Goal: Transaction & Acquisition: Purchase product/service

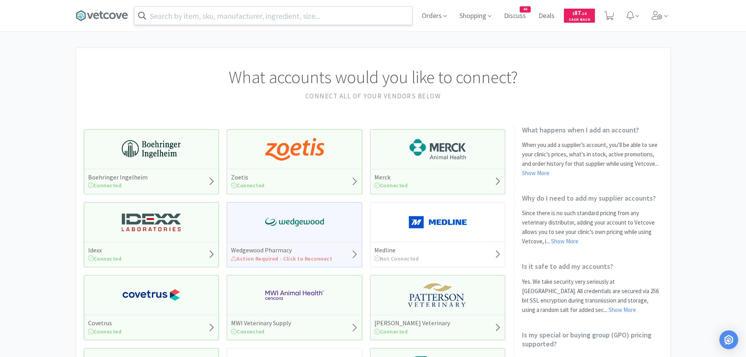
click at [237, 12] on input "text" at bounding box center [273, 16] width 278 height 18
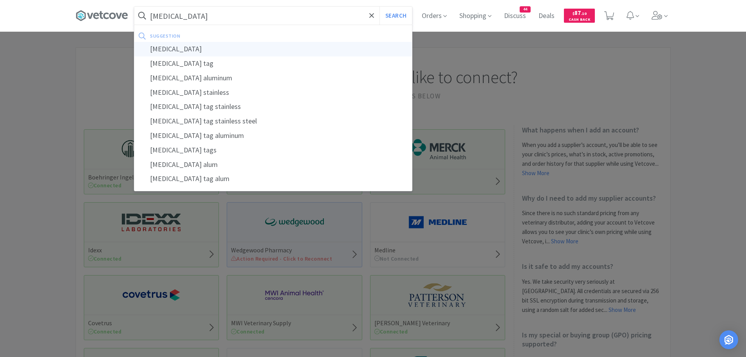
type input "[MEDICAL_DATA]"
click at [184, 46] on div "[MEDICAL_DATA]" at bounding box center [273, 49] width 278 height 14
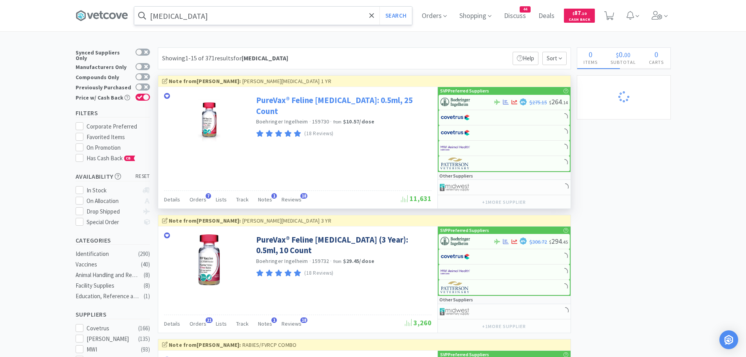
select select "1"
select select "2"
select select "1"
select select "2"
select select "1"
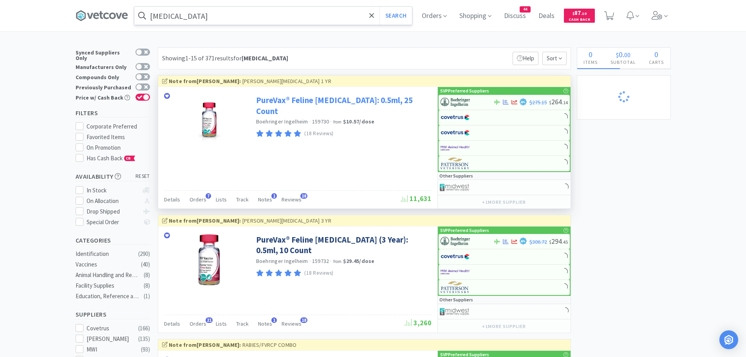
select select "1"
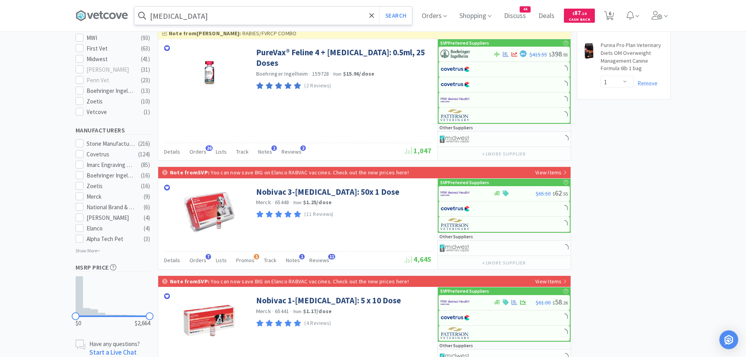
scroll to position [313, 0]
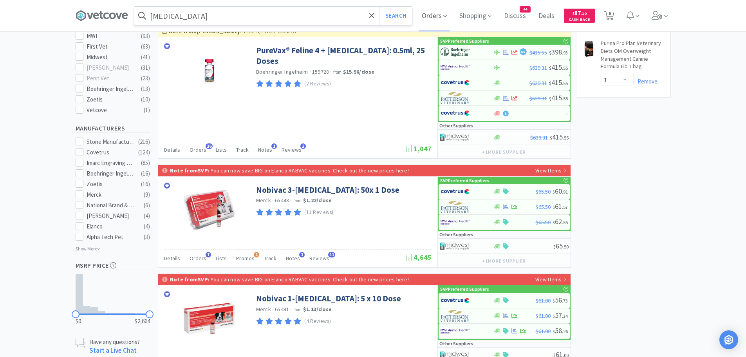
click at [447, 14] on icon at bounding box center [445, 16] width 4 height 7
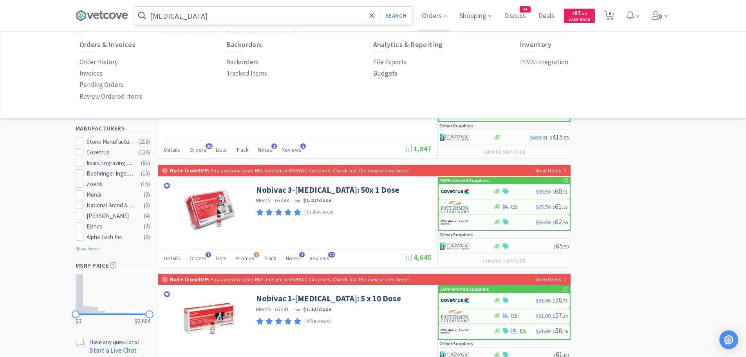
click at [383, 74] on p "Budgets" at bounding box center [385, 73] width 24 height 11
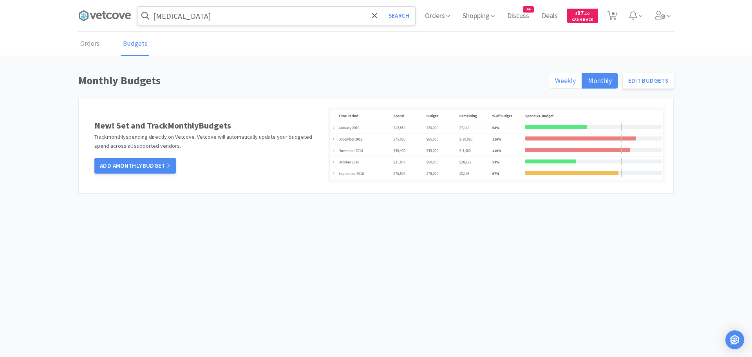
click at [575, 80] on span "Weekly" at bounding box center [565, 80] width 21 height 9
click at [555, 83] on input "Weekly" at bounding box center [555, 83] width 0 height 0
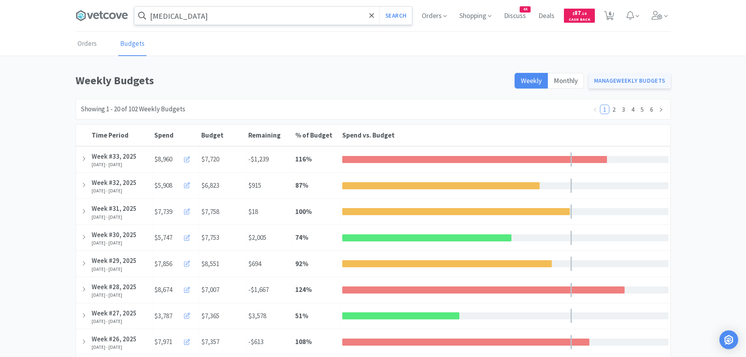
click at [623, 80] on link "Manage Weekly Budgets" at bounding box center [630, 81] width 82 height 16
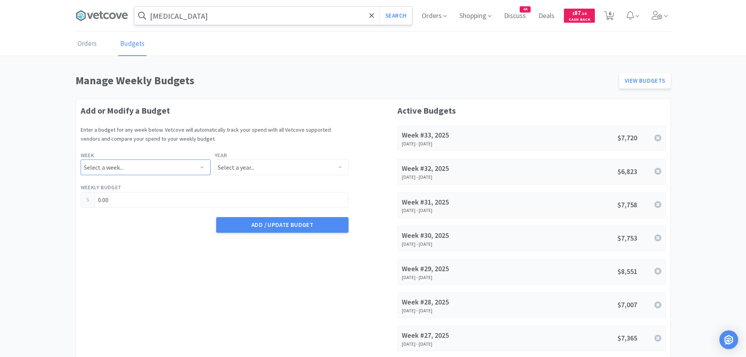
click at [192, 168] on select "Select a week... Week 1 ([DATE] - [DATE]) Week 2 ([DATE] - [DATE]) Week 3 ([DAT…" at bounding box center [146, 167] width 130 height 16
click at [192, 166] on select "Select a week... Week 1 ([DATE] - [DATE]) Week 2 ([DATE] - [DATE]) Week 3 ([DAT…" at bounding box center [146, 167] width 130 height 16
select select "34"
click at [81, 159] on select "Select a week... Week 1 ([DATE] - [DATE]) Week 2 ([DATE] - [DATE]) Week 3 ([DAT…" at bounding box center [146, 167] width 130 height 16
click at [268, 168] on select "Select a year... 2023 2024 2025 2026 2027 2028 2029 2030 2031 2032 2033 2034" at bounding box center [282, 167] width 134 height 16
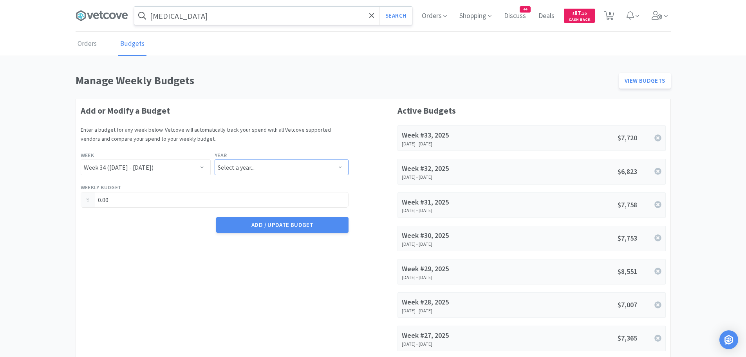
select select "2025"
click at [215, 159] on select "Select a year... 2023 2024 2025 2026 2027 2028 2029 2030 2031 2032 2033 2034" at bounding box center [282, 167] width 134 height 16
click at [180, 199] on input "0.00" at bounding box center [214, 199] width 267 height 15
type input "0"
type input "7,857.90"
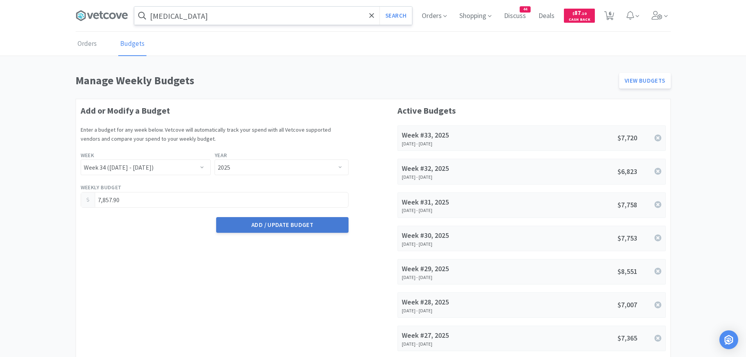
click at [278, 226] on button "Add / Update Budget" at bounding box center [282, 225] width 132 height 16
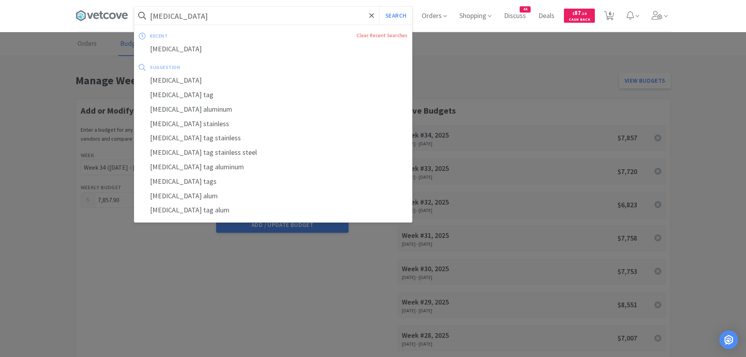
click at [188, 13] on input "[MEDICAL_DATA]" at bounding box center [273, 16] width 278 height 18
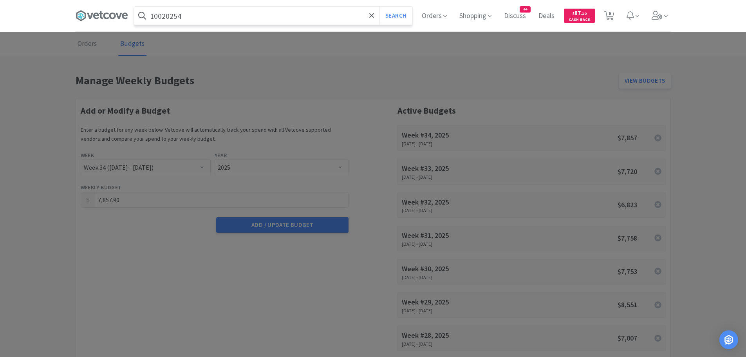
type input "10020254"
click at [379, 7] on button "Search" at bounding box center [395, 16] width 33 height 18
select select "1"
select select "2"
select select "1"
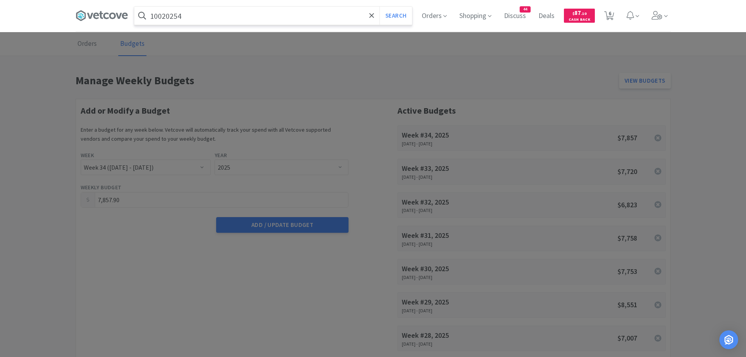
select select "2"
select select "1"
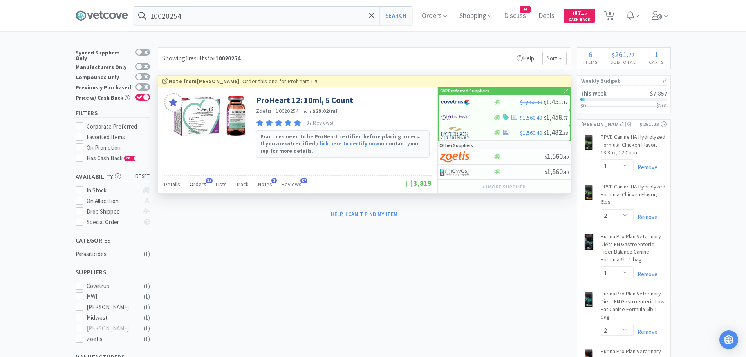
click at [197, 186] on span "Orders" at bounding box center [198, 184] width 17 height 7
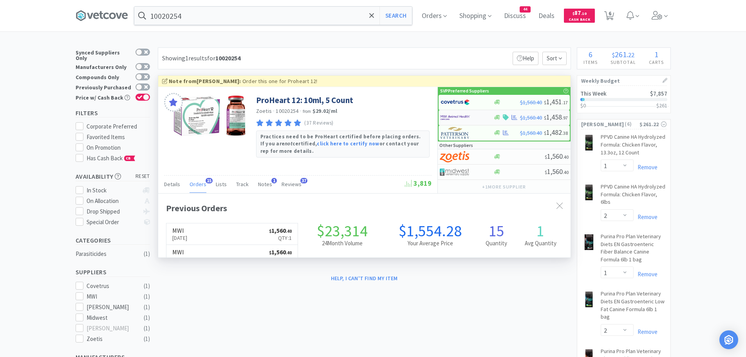
scroll to position [210, 412]
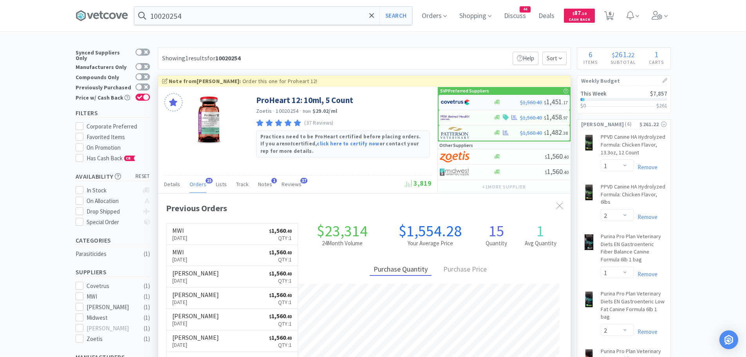
click at [459, 100] on img at bounding box center [455, 102] width 29 height 12
select select "1"
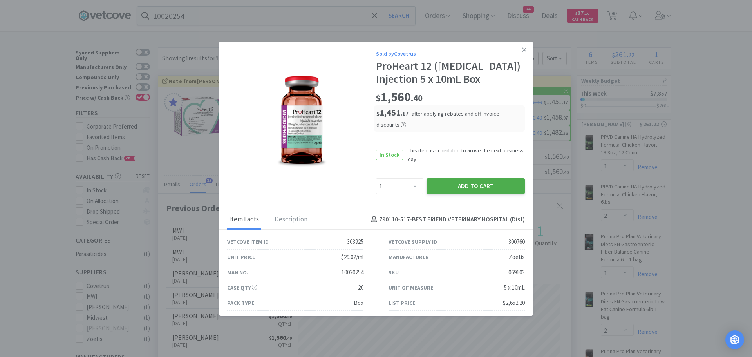
click at [436, 183] on button "Add to Cart" at bounding box center [475, 186] width 98 height 16
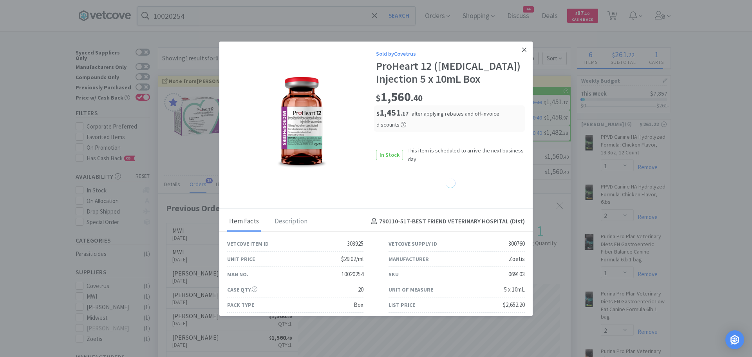
select select "1"
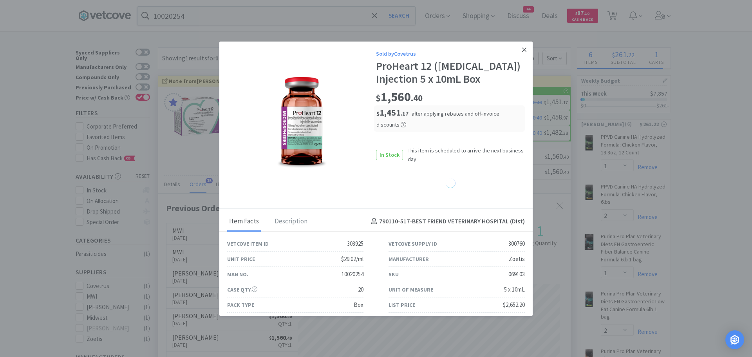
select select "1"
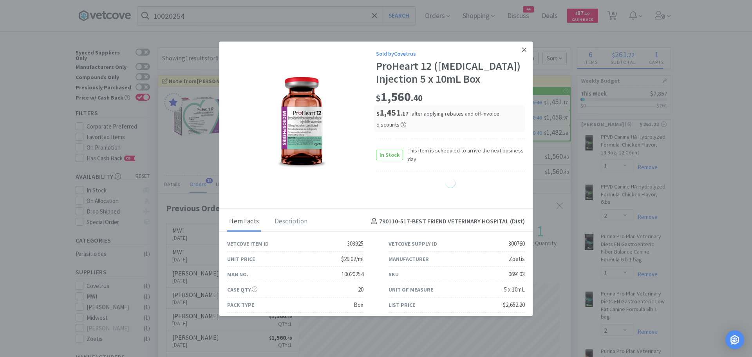
select select "1"
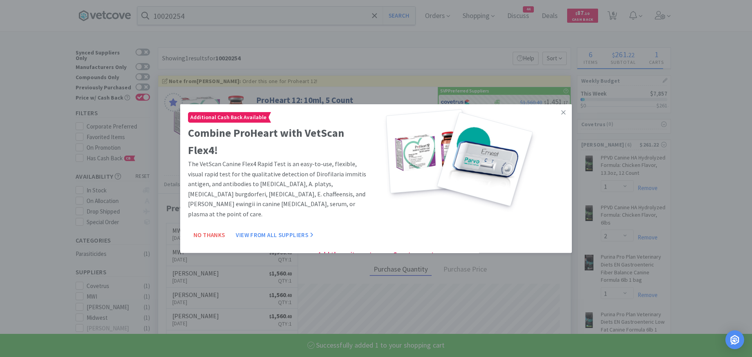
select select "1"
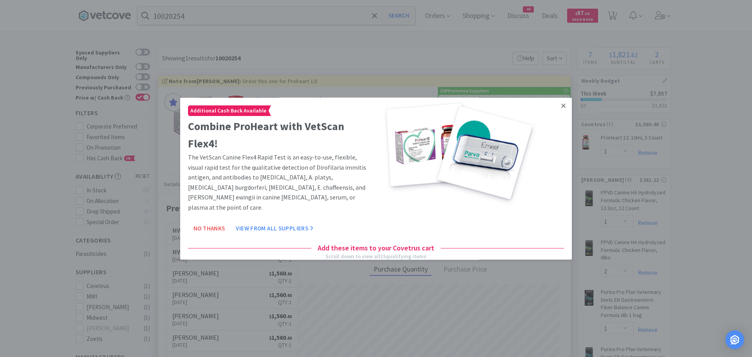
click at [561, 104] on icon at bounding box center [563, 105] width 4 height 7
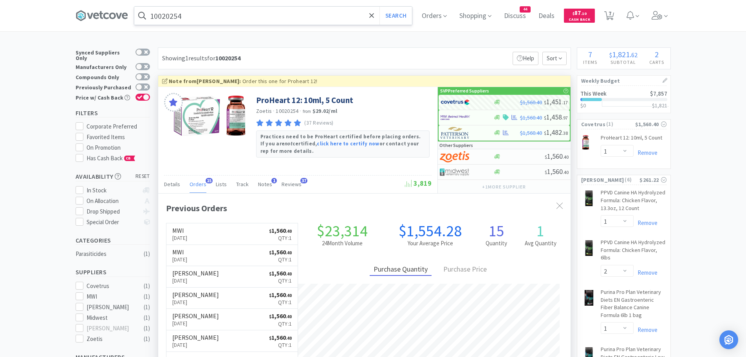
click at [207, 21] on input "10020254" at bounding box center [273, 16] width 278 height 18
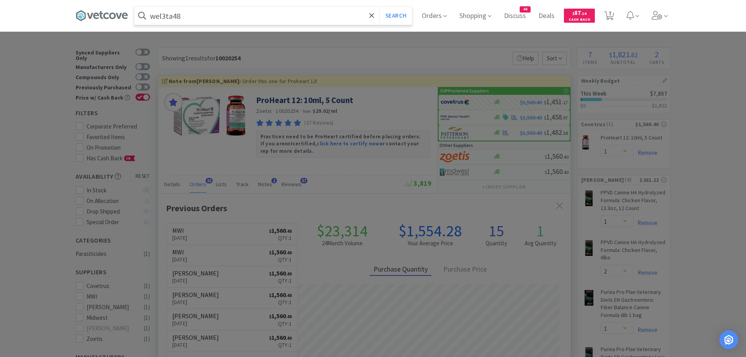
type input "wel3ta48"
click at [379, 7] on button "Search" at bounding box center [395, 16] width 33 height 18
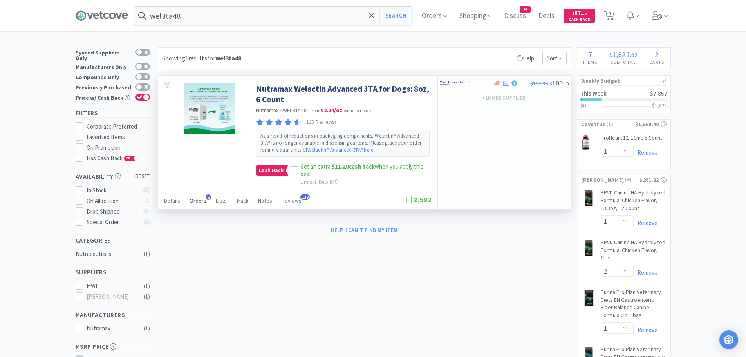
click at [199, 199] on span "Orders" at bounding box center [198, 200] width 17 height 7
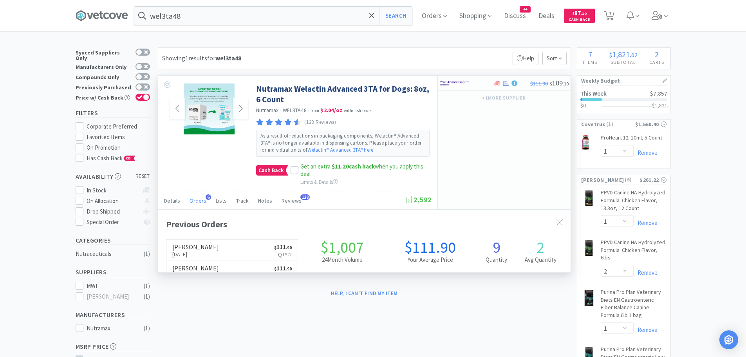
scroll to position [203, 412]
click at [220, 106] on img at bounding box center [209, 108] width 51 height 51
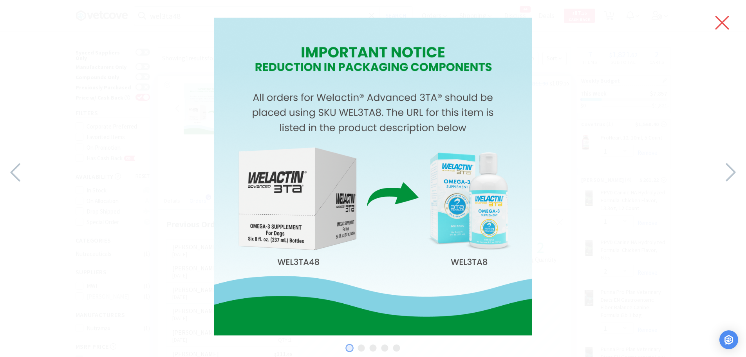
click at [718, 21] on icon at bounding box center [722, 23] width 16 height 22
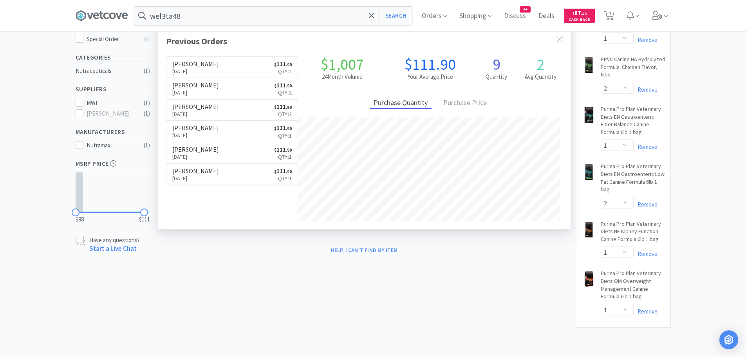
scroll to position [0, 0]
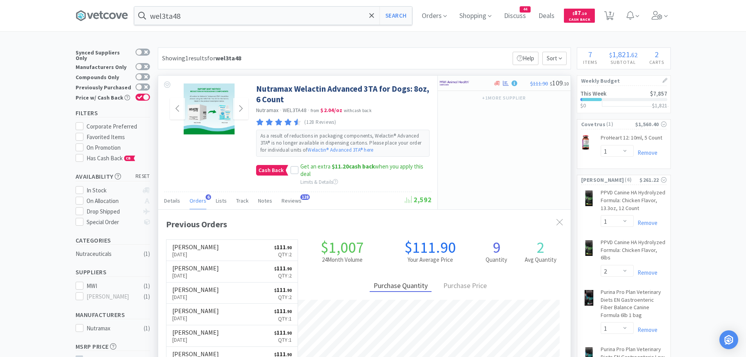
select select "10"
select select "5"
select select "2"
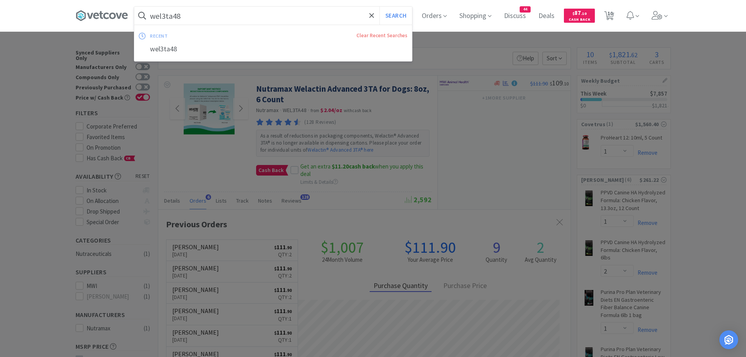
click at [218, 16] on input "wel3ta48" at bounding box center [273, 16] width 278 height 18
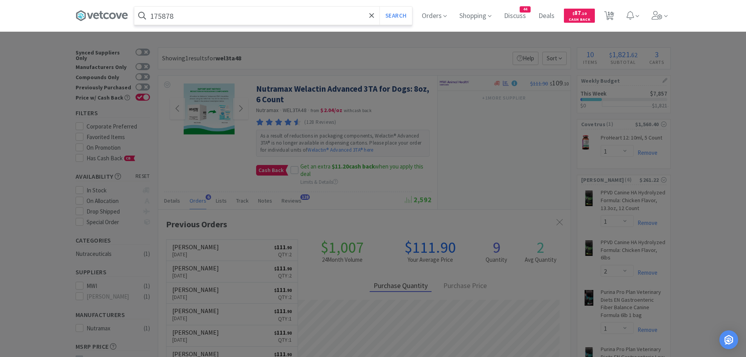
type input "175878"
click at [379, 7] on button "Search" at bounding box center [395, 16] width 33 height 18
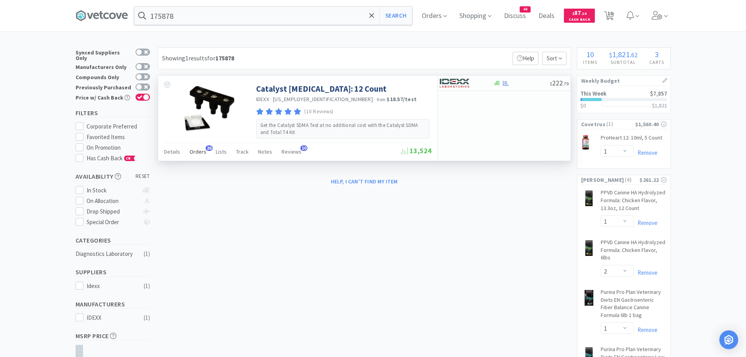
click at [198, 150] on span "Orders" at bounding box center [198, 151] width 17 height 7
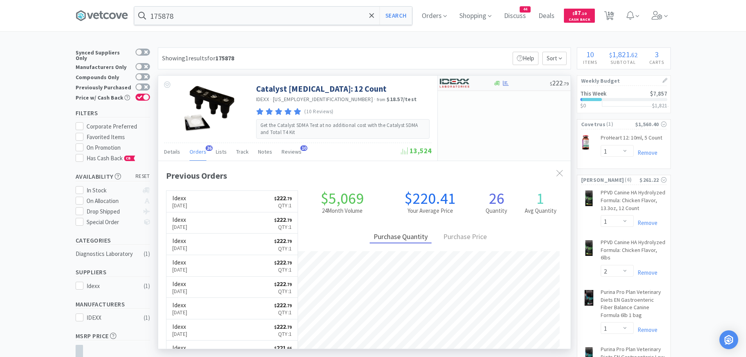
scroll to position [210, 412]
click at [455, 86] on img at bounding box center [454, 83] width 29 height 12
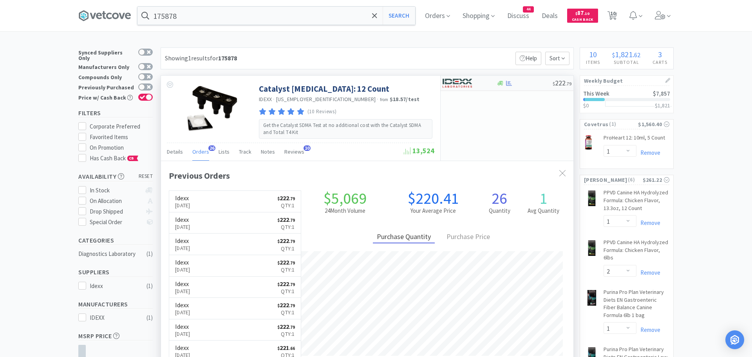
select select "1"
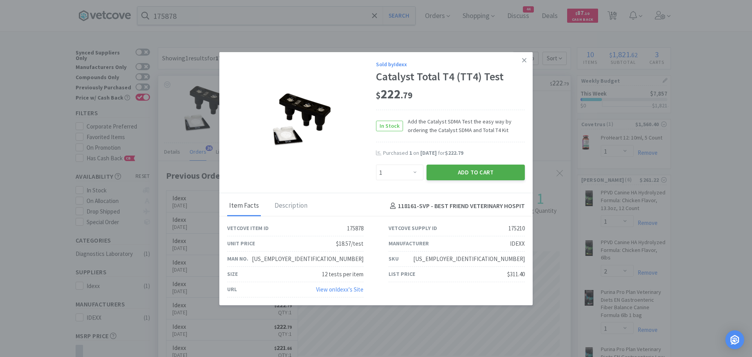
click at [448, 172] on button "Add to Cart" at bounding box center [475, 172] width 98 height 16
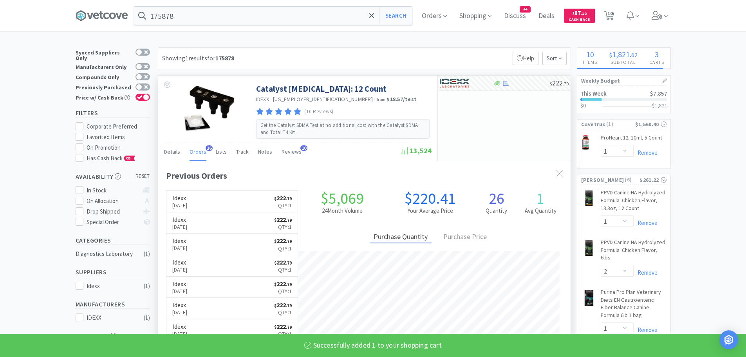
select select "1"
select select "5"
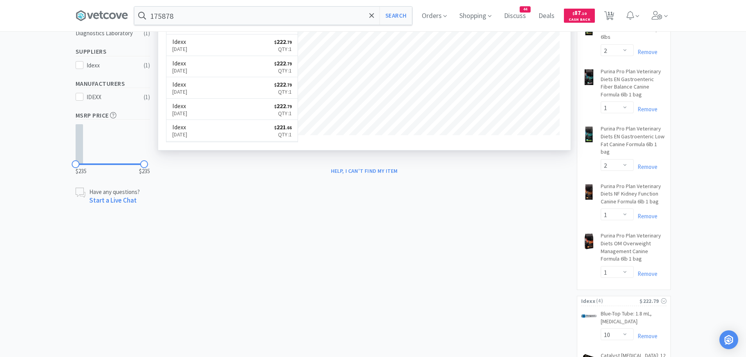
scroll to position [352, 0]
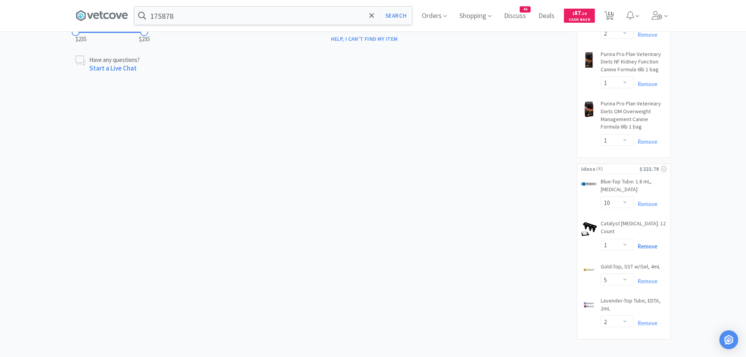
click at [641, 245] on link "Remove" at bounding box center [646, 245] width 24 height 7
select select "2"
select select "5"
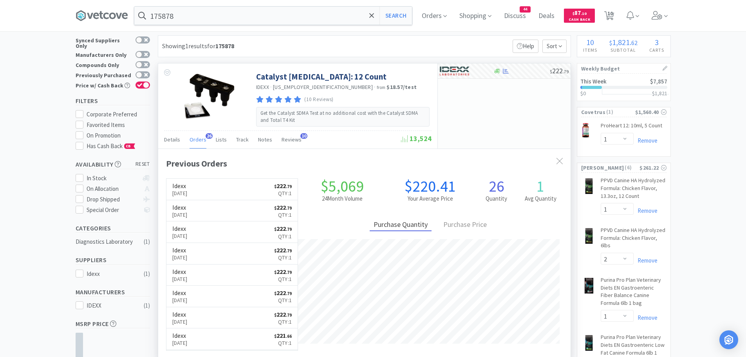
scroll to position [0, 0]
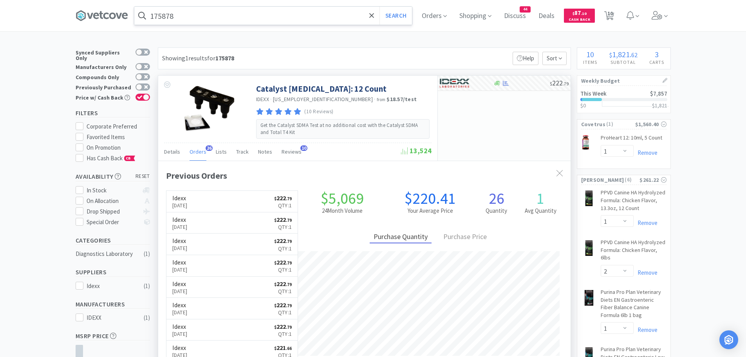
click at [193, 19] on input "175878" at bounding box center [273, 16] width 278 height 18
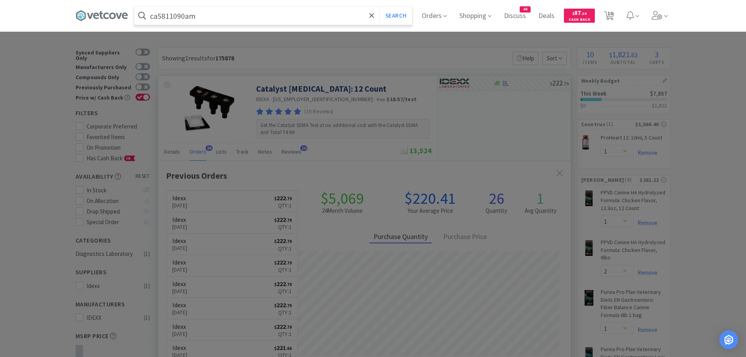
type input "ca5811090am"
click at [379, 7] on button "Search" at bounding box center [395, 16] width 33 height 18
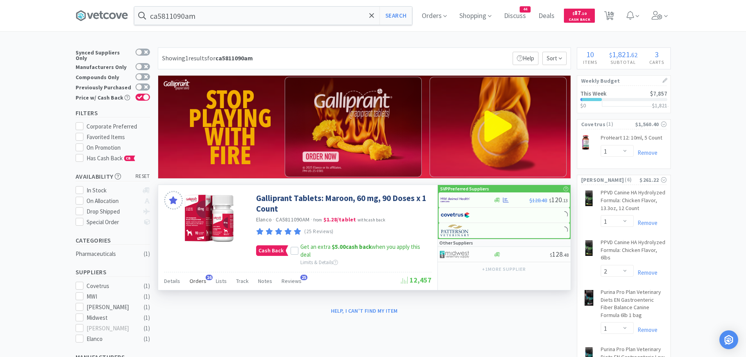
click at [197, 278] on span "Orders" at bounding box center [198, 280] width 17 height 7
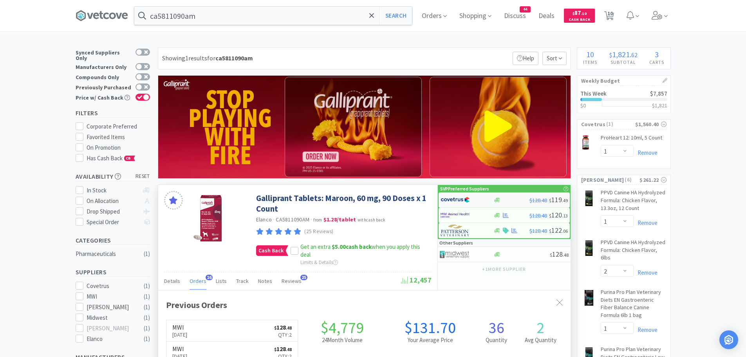
scroll to position [210, 412]
click at [448, 200] on img at bounding box center [455, 200] width 29 height 12
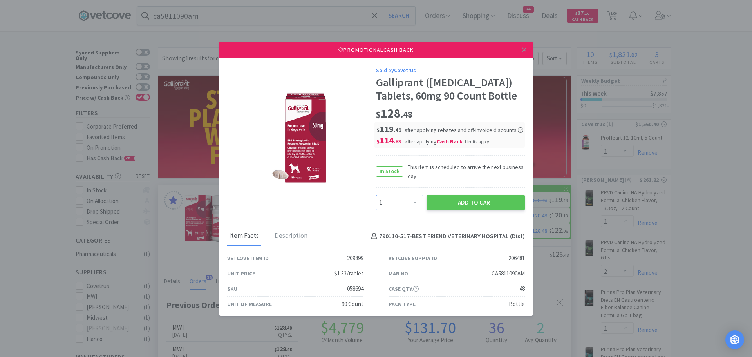
click at [410, 202] on select "Enter Quantity 1 2 3 4 5 6 7 8 9 10 11 12 13 14 15 16 17 18 19 20 Enter Quantity" at bounding box center [399, 203] width 47 height 16
select select "2"
click at [376, 195] on select "Enter Quantity 1 2 3 4 5 6 7 8 9 10 11 12 13 14 15 16 17 18 19 20 Enter Quantity" at bounding box center [399, 203] width 47 height 16
click at [444, 199] on button "Add to Cart" at bounding box center [475, 203] width 98 height 16
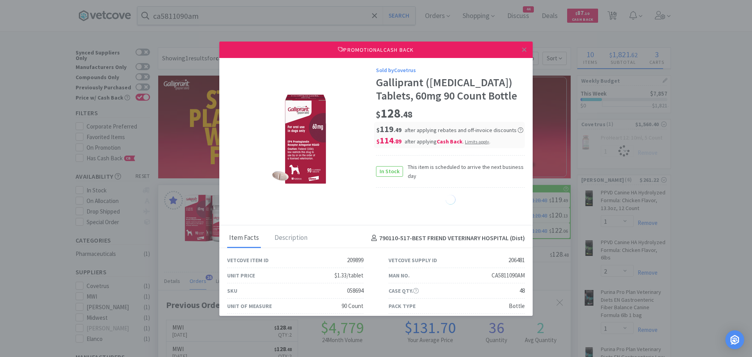
select select "1"
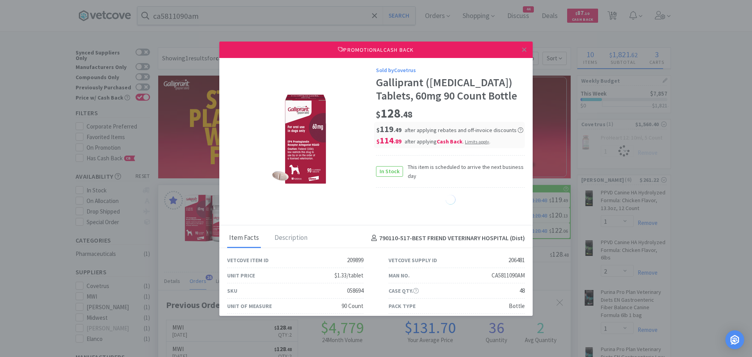
select select "1"
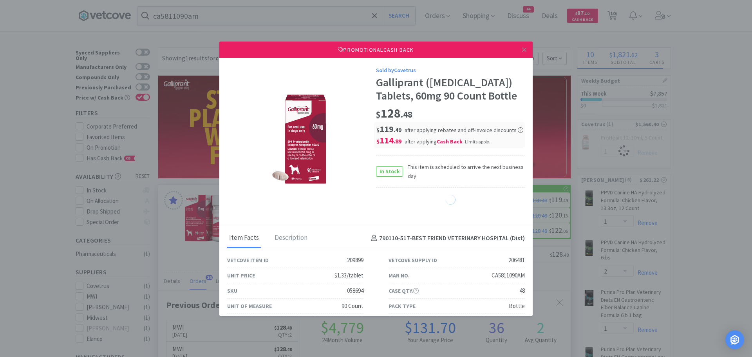
select select "1"
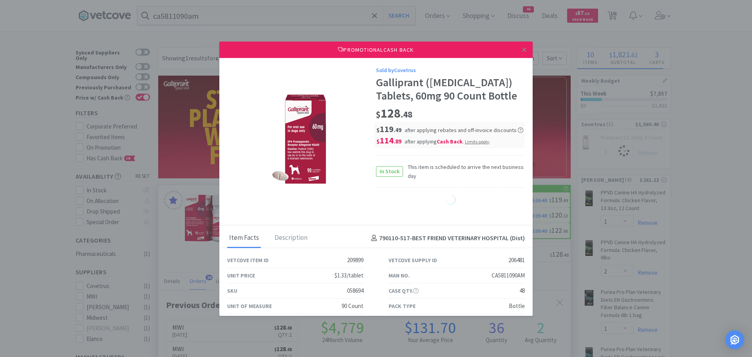
select select "1"
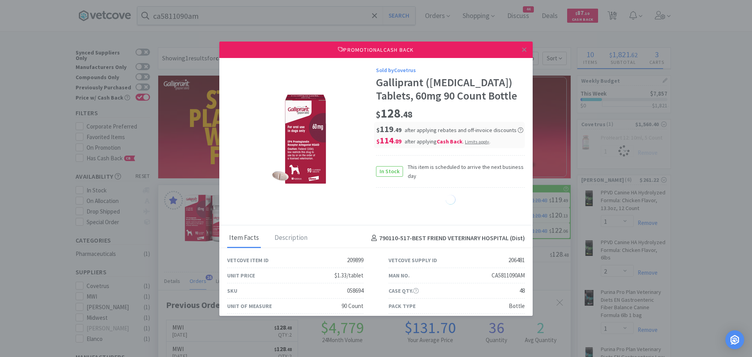
select select "1"
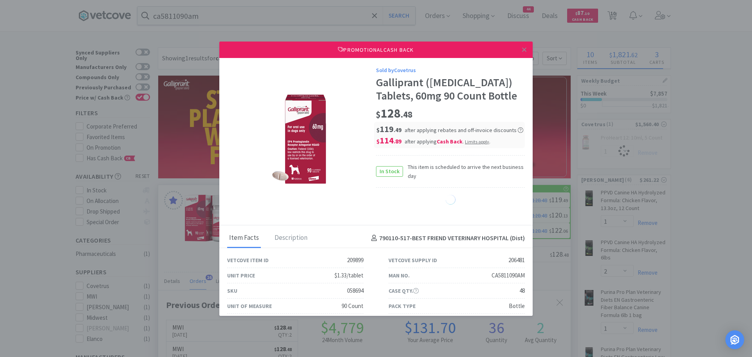
select select "1"
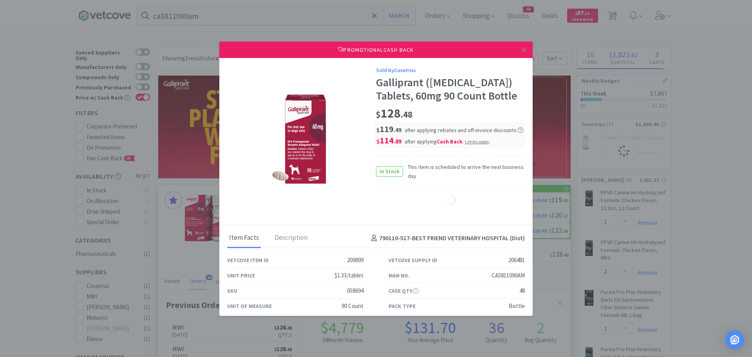
select select "1"
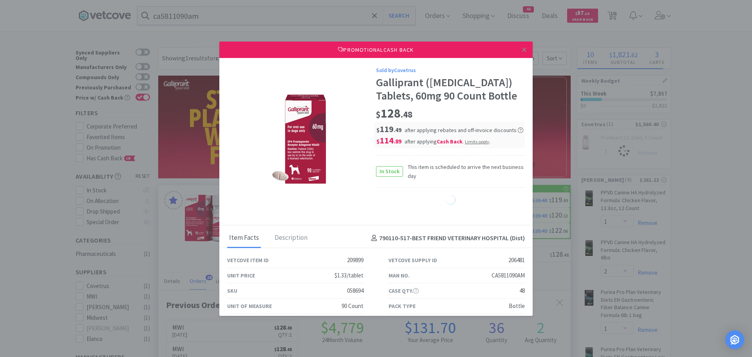
select select "1"
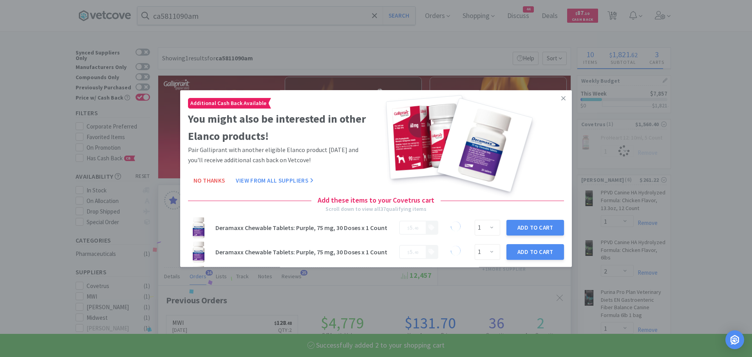
select select "2"
select select "1"
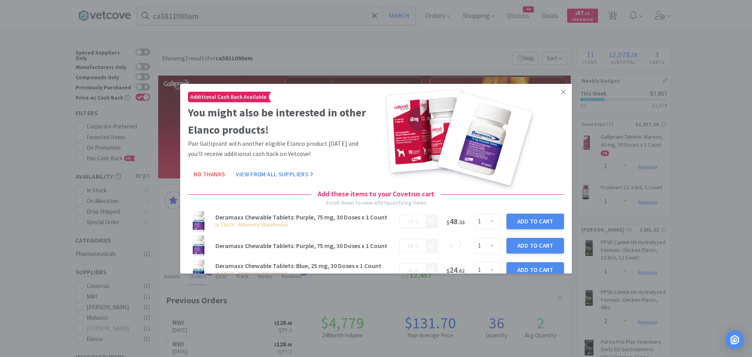
click at [561, 92] on icon at bounding box center [563, 92] width 4 height 4
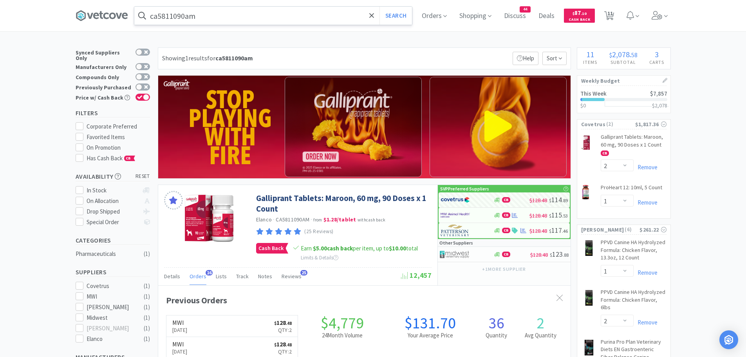
click at [204, 22] on input "ca5811090am" at bounding box center [273, 16] width 278 height 18
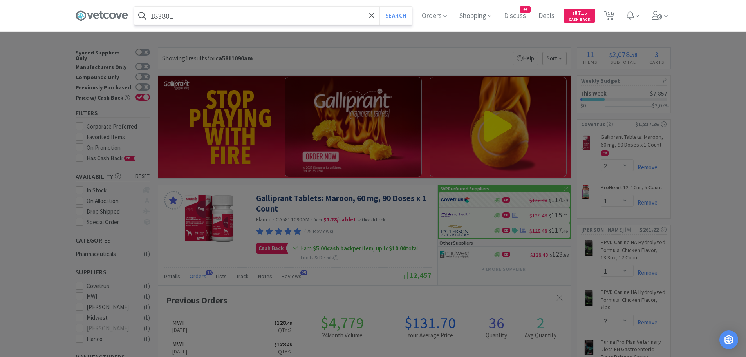
type input "183801"
click at [379, 7] on button "Search" at bounding box center [395, 16] width 33 height 18
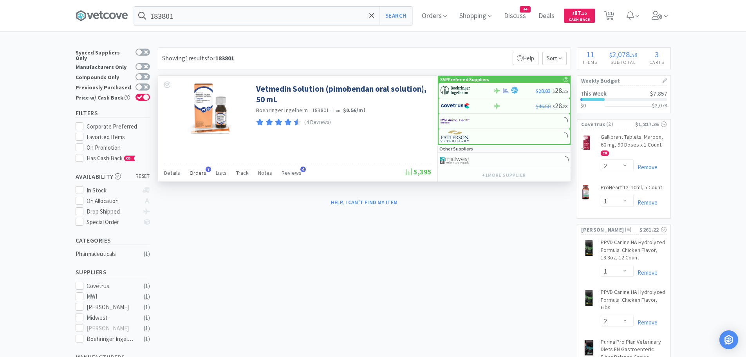
click at [197, 175] on span "Orders" at bounding box center [198, 172] width 17 height 7
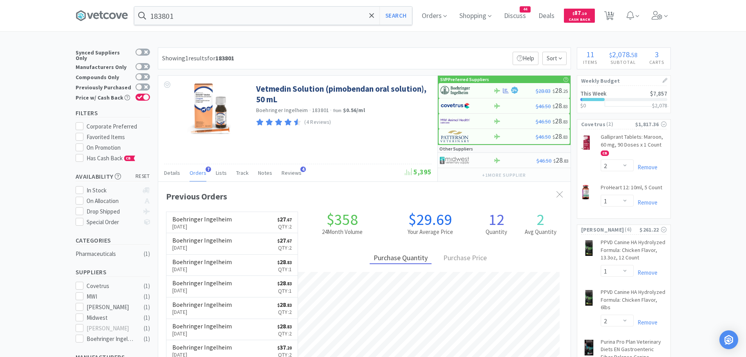
scroll to position [203, 412]
click at [456, 89] on img at bounding box center [455, 91] width 29 height 12
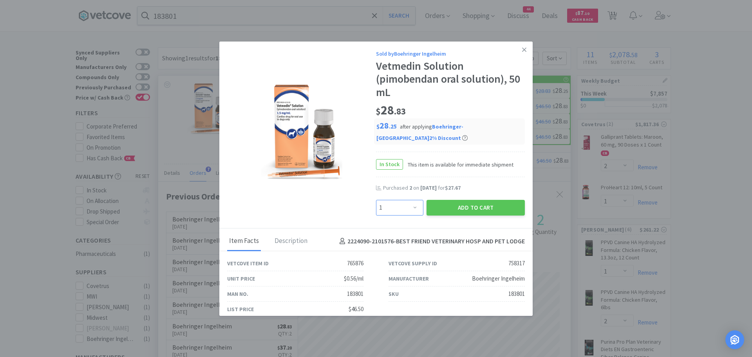
click at [410, 200] on select "Enter Quantity 1 2 3 4 5 6 7 8 9 10 11 12 13 14 15 16 17 18 19 20 Enter Quantity" at bounding box center [399, 208] width 47 height 16
select select "2"
click at [376, 200] on select "Enter Quantity 1 2 3 4 5 6 7 8 9 10 11 12 13 14 15 16 17 18 19 20 Enter Quantity" at bounding box center [399, 208] width 47 height 16
click at [445, 200] on button "Add to Cart" at bounding box center [475, 208] width 98 height 16
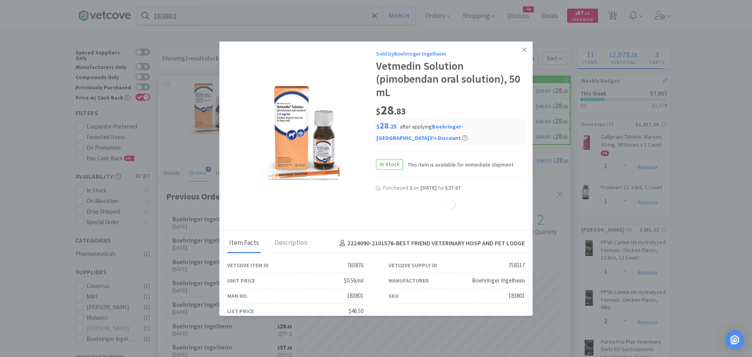
select select "2"
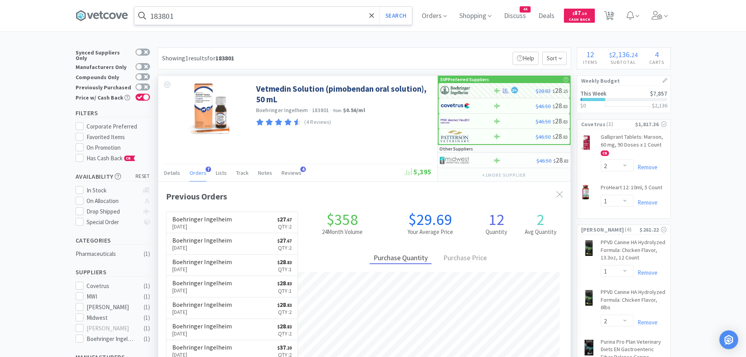
click at [203, 14] on input "183801" at bounding box center [273, 16] width 278 height 18
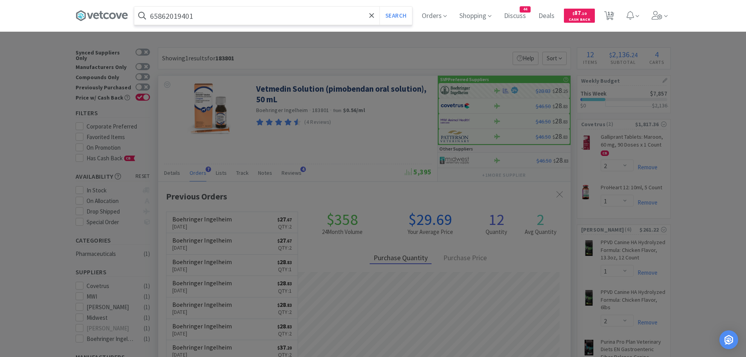
type input "65862019401"
click at [379, 7] on button "Search" at bounding box center [395, 16] width 33 height 18
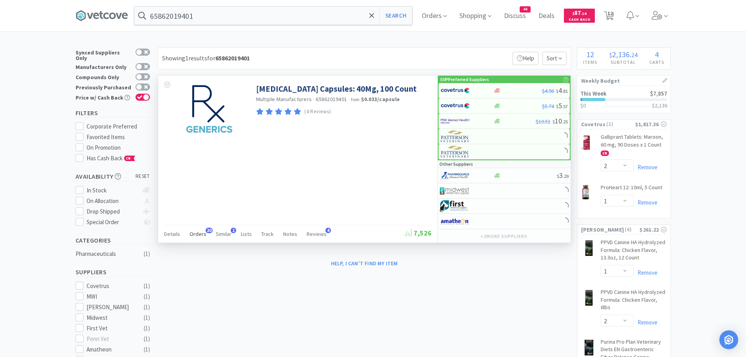
click at [193, 234] on span "Orders" at bounding box center [198, 233] width 17 height 7
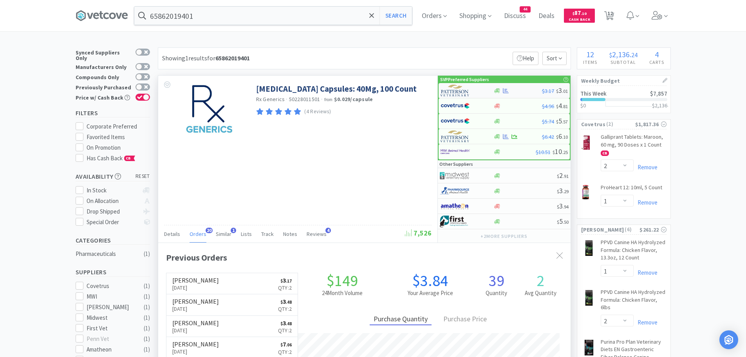
scroll to position [210, 412]
click at [457, 88] on img at bounding box center [455, 91] width 29 height 12
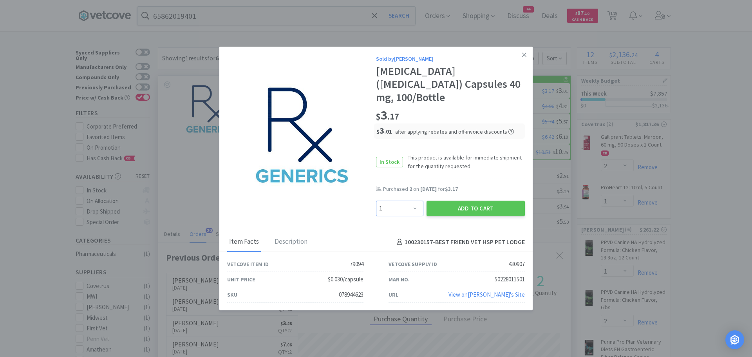
click at [408, 201] on select "Enter Quantity 1 2 3 4 5 6 7 8 9 10 11 12 13 14 15 16 17 18 19 20 Enter Quantity" at bounding box center [399, 209] width 47 height 16
select select "2"
click at [376, 201] on select "Enter Quantity 1 2 3 4 5 6 7 8 9 10 11 12 13 14 15 16 17 18 19 20 Enter Quantity" at bounding box center [399, 209] width 47 height 16
click at [444, 201] on button "Add to Cart" at bounding box center [475, 209] width 98 height 16
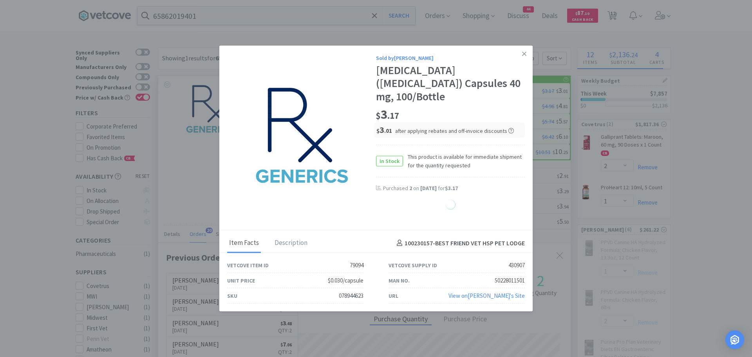
select select "2"
select select "1"
select select "2"
select select "1"
select select "2"
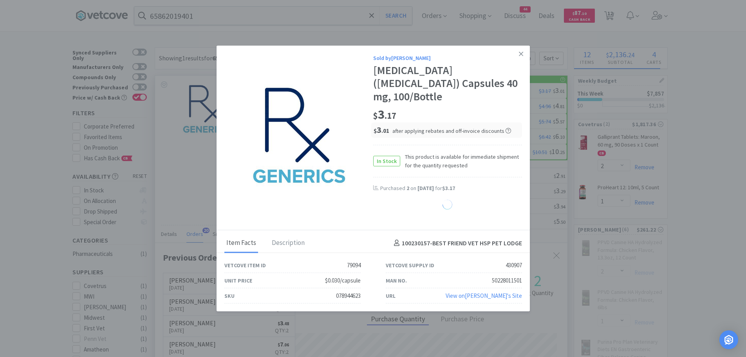
select select "1"
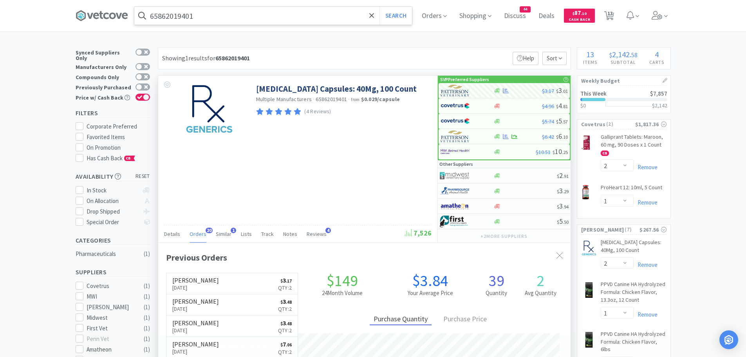
click at [217, 14] on input "65862019401" at bounding box center [273, 16] width 278 height 18
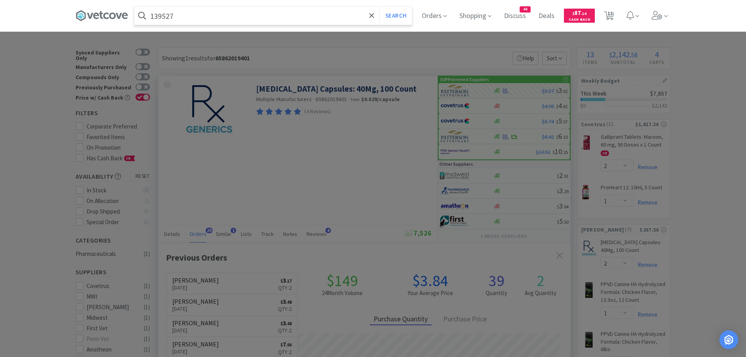
type input "139527"
click at [379, 7] on button "Search" at bounding box center [395, 16] width 33 height 18
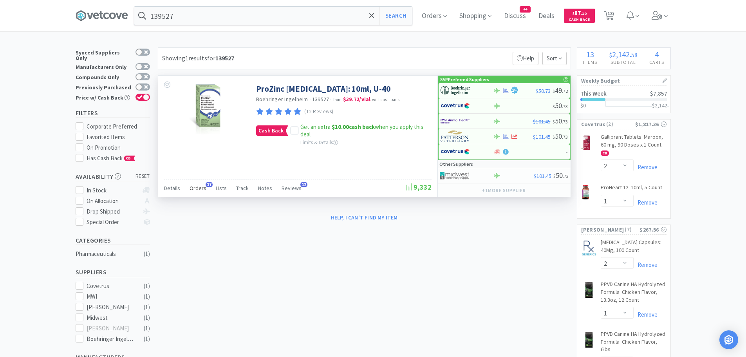
click at [199, 187] on span "Orders" at bounding box center [198, 187] width 17 height 7
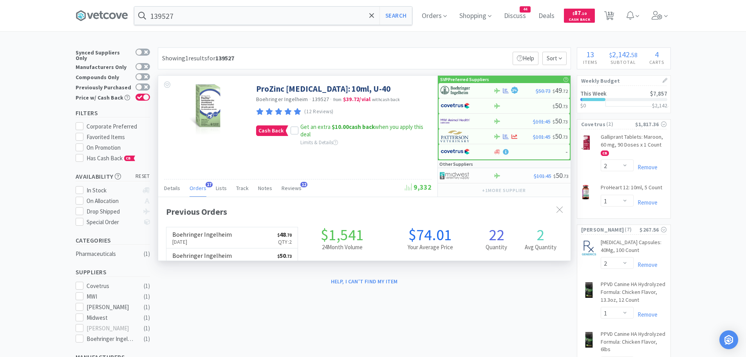
scroll to position [210, 412]
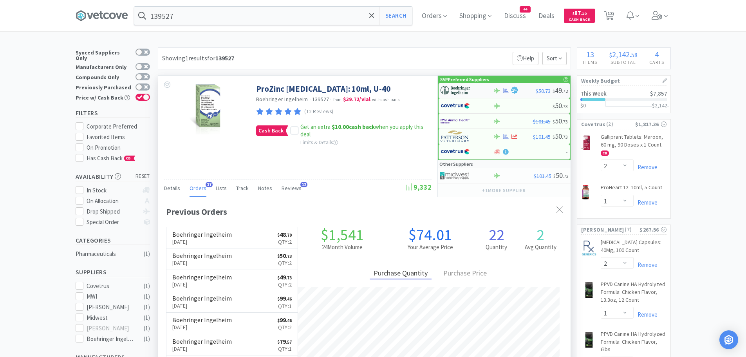
click at [457, 89] on img at bounding box center [455, 91] width 29 height 12
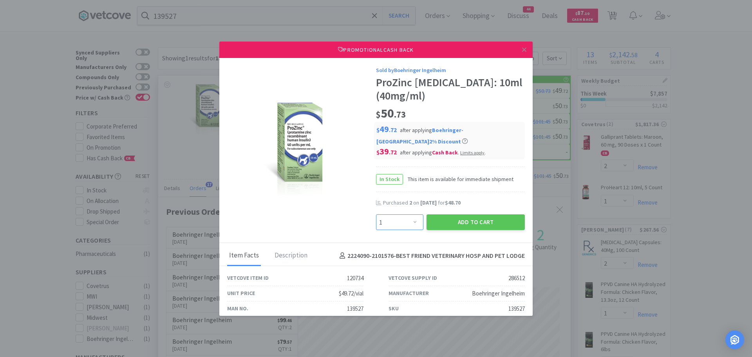
click at [401, 220] on select "Enter Quantity 1 2 3 4 5 6 7 8 9 10 11 12 13 14 15 16 17 18 19 20 Enter Quantity" at bounding box center [399, 222] width 47 height 16
select select "2"
click at [376, 214] on select "Enter Quantity 1 2 3 4 5 6 7 8 9 10 11 12 13 14 15 16 17 18 19 20 Enter Quantity" at bounding box center [399, 222] width 47 height 16
click at [436, 220] on button "Add to Cart" at bounding box center [475, 222] width 98 height 16
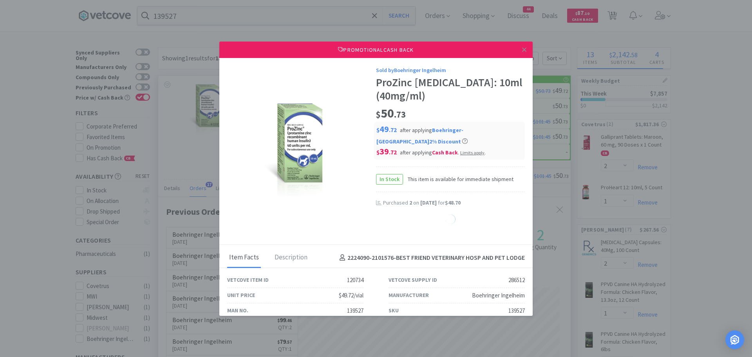
select select "2"
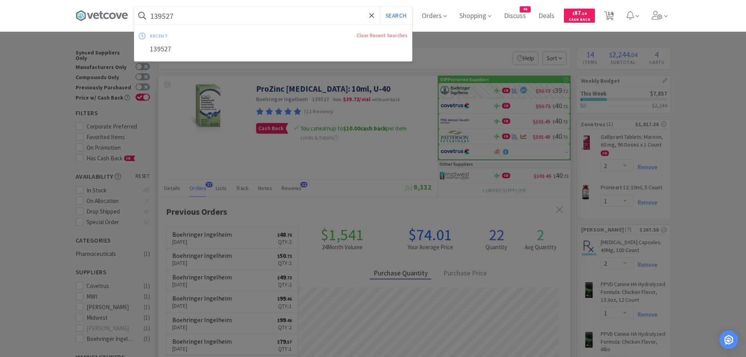
click at [211, 15] on input "139527" at bounding box center [273, 16] width 278 height 18
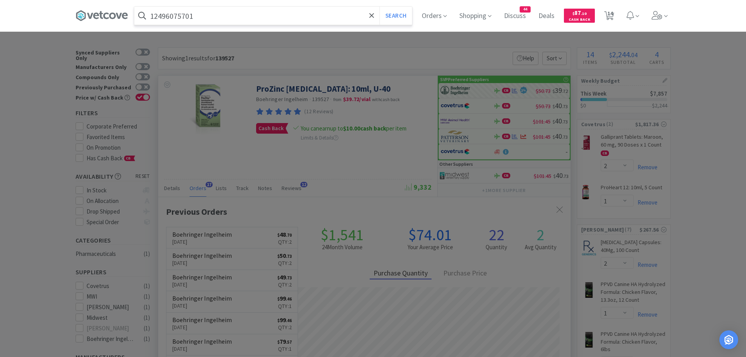
type input "12496075701"
click at [379, 7] on button "Search" at bounding box center [395, 16] width 33 height 18
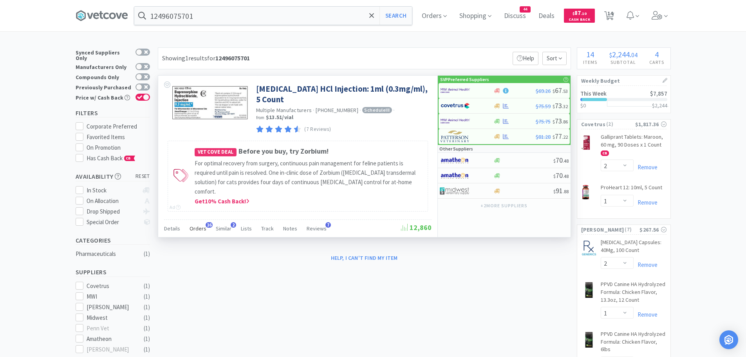
click at [201, 225] on span "Orders" at bounding box center [198, 228] width 17 height 7
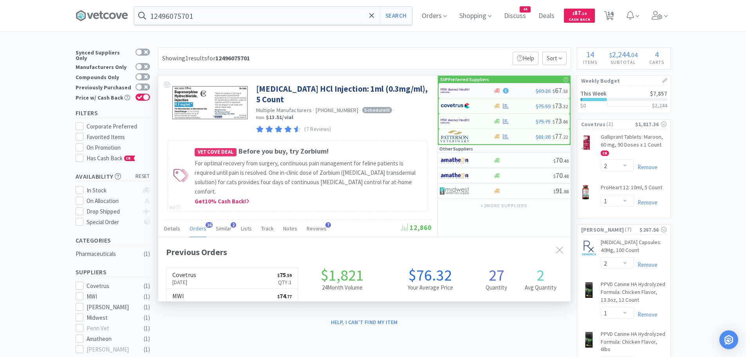
scroll to position [210, 412]
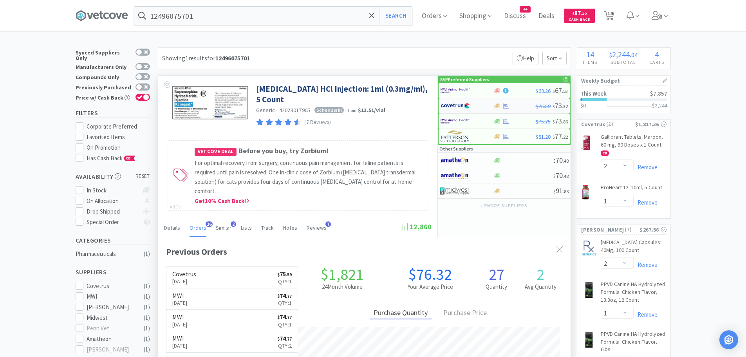
click at [455, 106] on img at bounding box center [455, 106] width 29 height 12
select select "1"
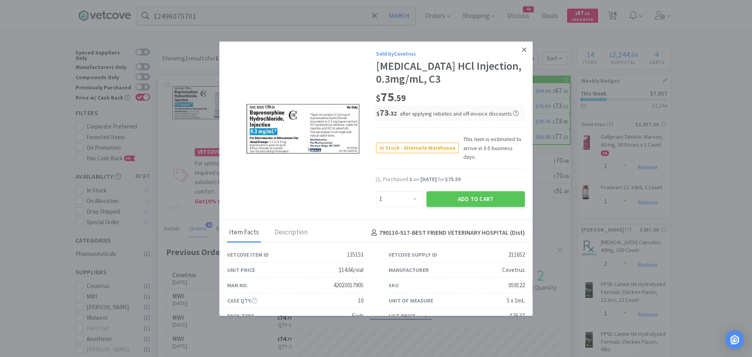
click at [517, 50] on link at bounding box center [524, 50] width 14 height 17
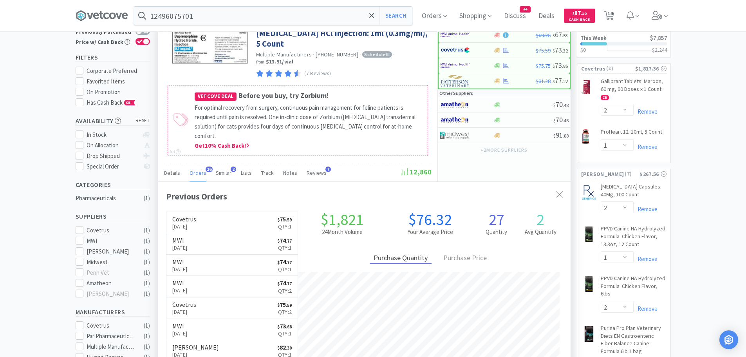
scroll to position [0, 0]
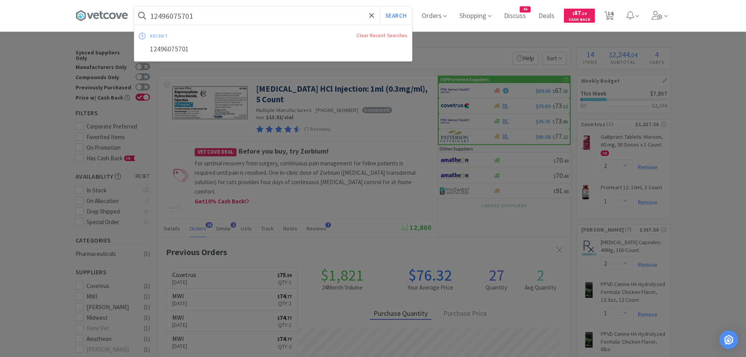
click at [211, 17] on input "12496075701" at bounding box center [273, 16] width 278 height 18
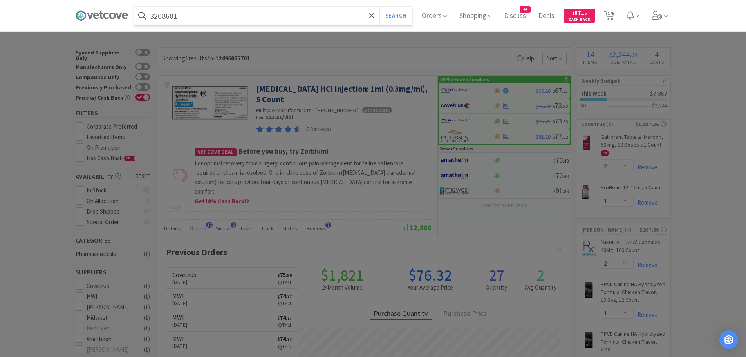
click at [379, 7] on button "Search" at bounding box center [395, 16] width 33 height 18
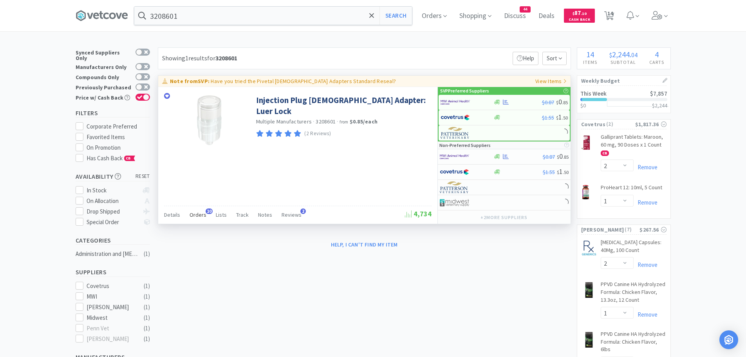
click at [196, 212] on span "Orders" at bounding box center [198, 214] width 17 height 7
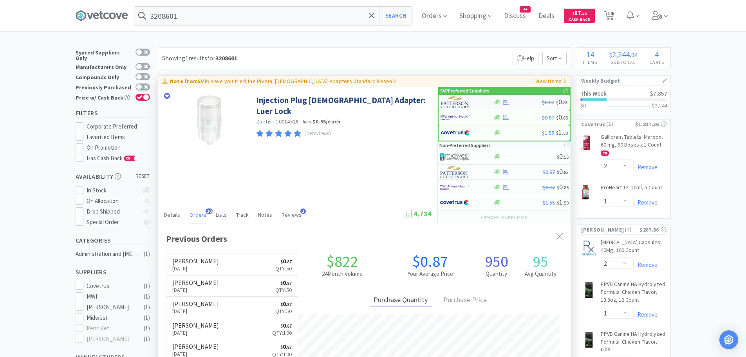
scroll to position [210, 412]
click at [260, 267] on link "[PERSON_NAME] [DATE] $ 0 . 87 Qty: 50" at bounding box center [232, 265] width 132 height 22
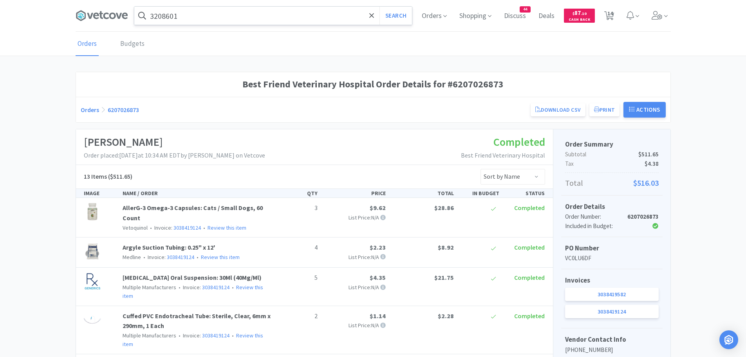
click at [181, 18] on input "3208601" at bounding box center [273, 16] width 278 height 18
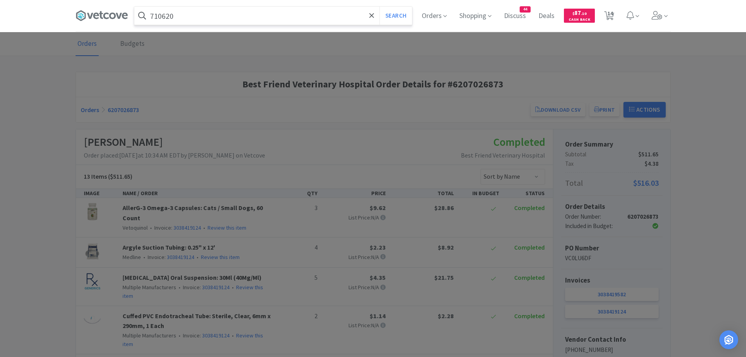
type input "710620"
click at [379, 7] on button "Search" at bounding box center [395, 16] width 33 height 18
select select "2"
select select "1"
select select "2"
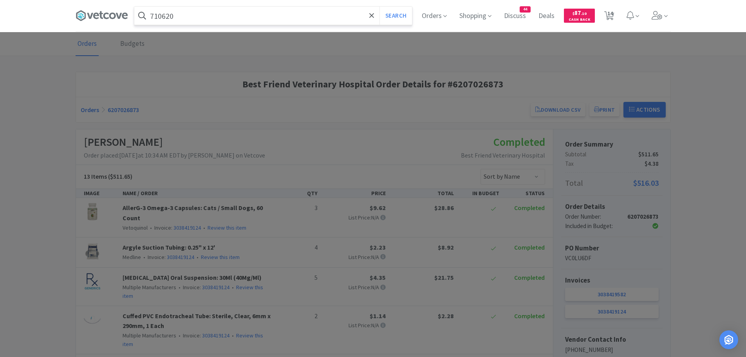
select select "1"
select select "2"
select select "1"
select select "2"
select select "1"
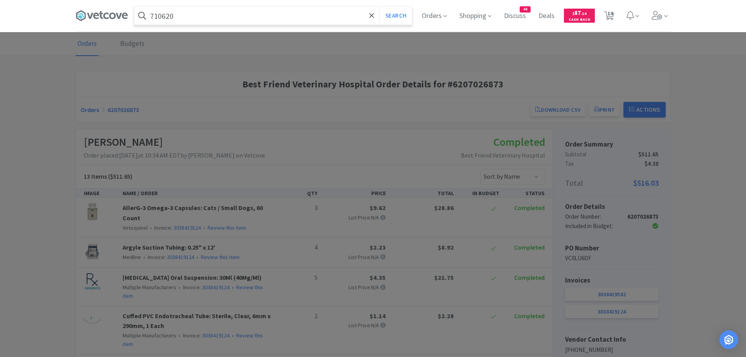
select select "1"
select select "10"
select select "5"
select select "2"
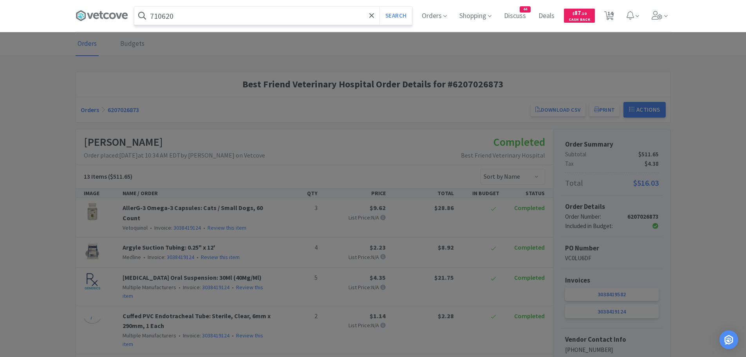
select select "2"
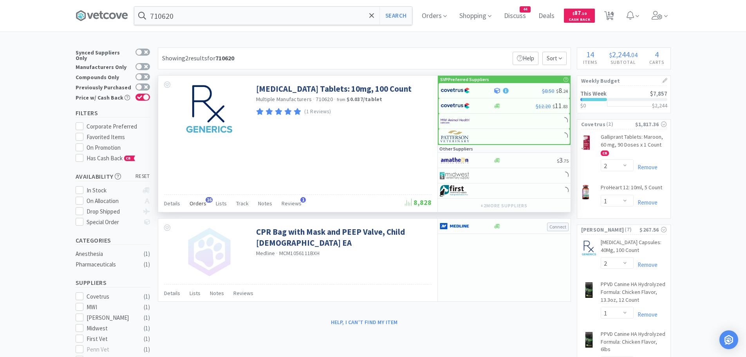
click at [200, 201] on span "Orders" at bounding box center [198, 203] width 17 height 7
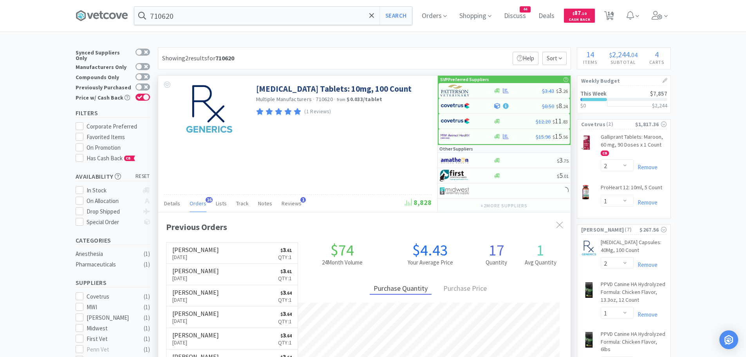
scroll to position [210, 412]
click at [460, 90] on img at bounding box center [455, 91] width 29 height 12
select select "1"
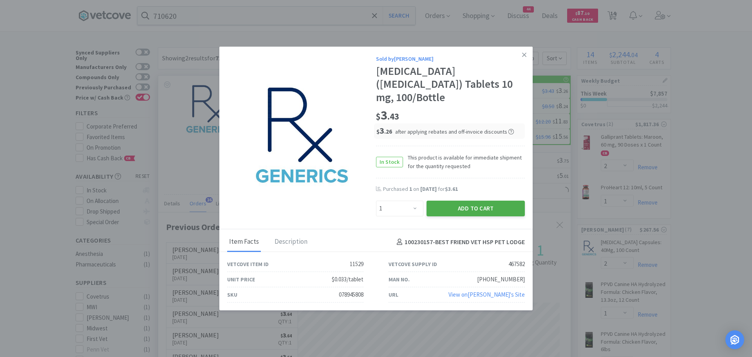
click at [453, 201] on button "Add to Cart" at bounding box center [475, 209] width 98 height 16
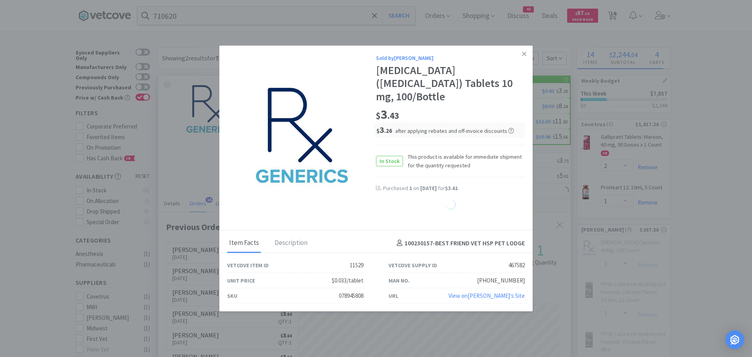
select select "1"
select select "2"
select select "1"
select select "2"
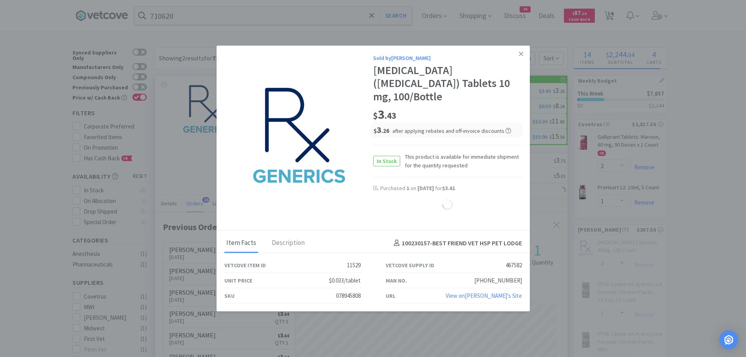
select select "1"
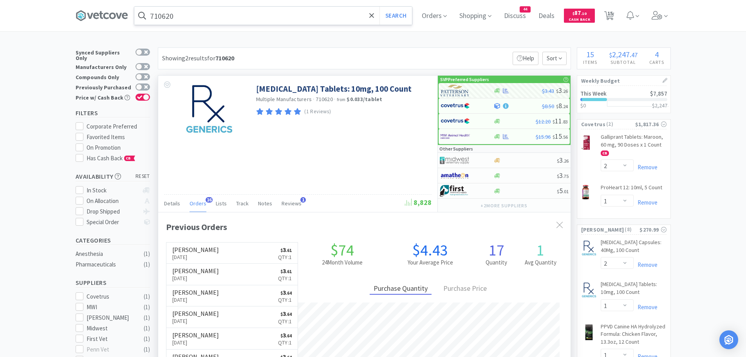
click at [214, 13] on input "710620" at bounding box center [273, 16] width 278 height 18
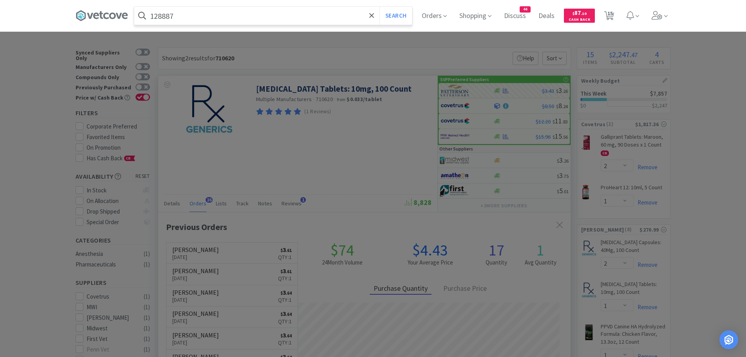
type input "128887"
click at [379, 7] on button "Search" at bounding box center [395, 16] width 33 height 18
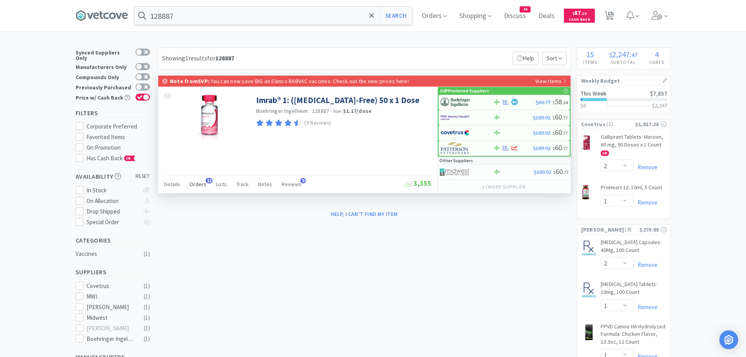
click at [201, 183] on span "Orders" at bounding box center [198, 184] width 17 height 7
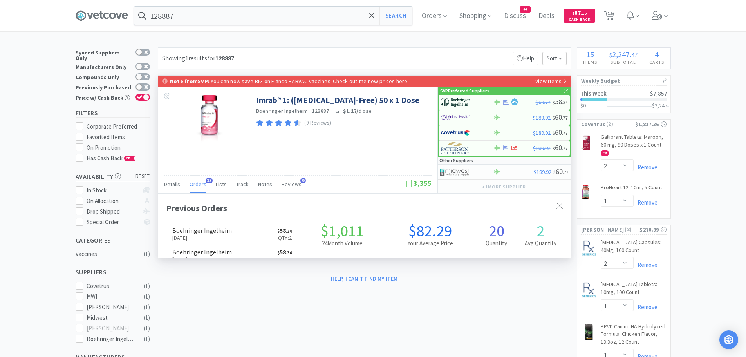
scroll to position [210, 412]
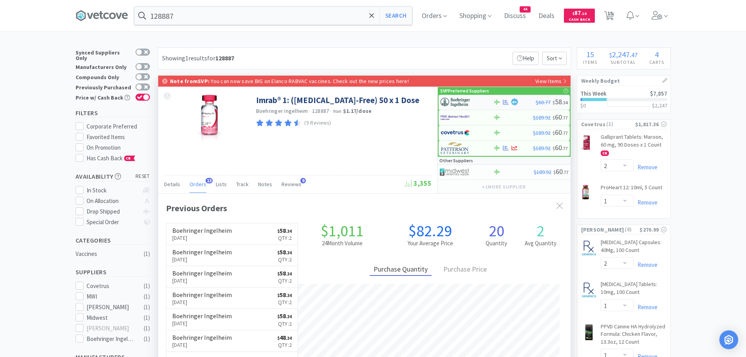
click at [452, 103] on img at bounding box center [455, 102] width 29 height 12
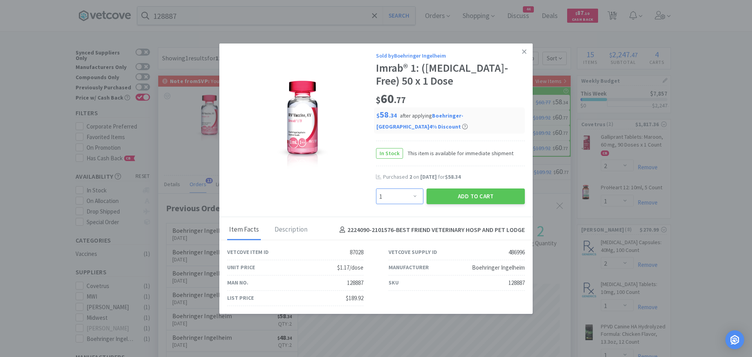
click at [407, 190] on select "Enter Quantity 1 2 3 4 5 6 7 8 9 10 11 12 13 14 15 16 17 18 19 20 Enter Quantity" at bounding box center [399, 196] width 47 height 16
select select "2"
click at [376, 188] on select "Enter Quantity 1 2 3 4 5 6 7 8 9 10 11 12 13 14 15 16 17 18 19 20 Enter Quantity" at bounding box center [399, 196] width 47 height 16
click at [444, 190] on button "Add to Cart" at bounding box center [475, 196] width 98 height 16
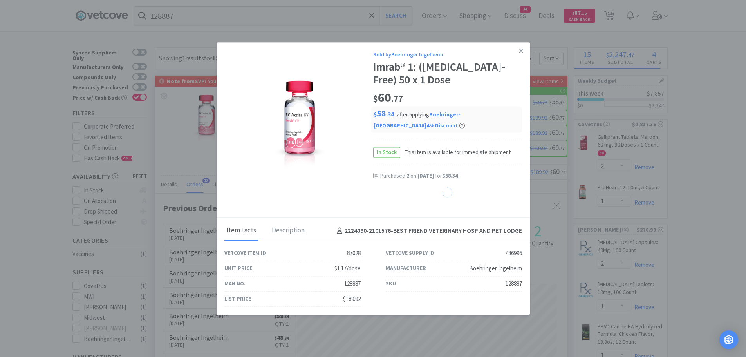
select select "2"
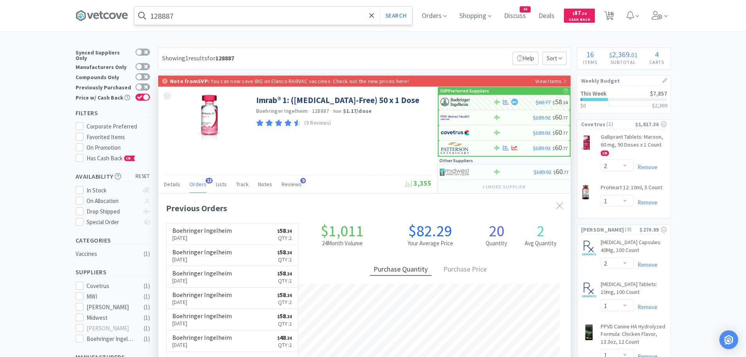
click at [257, 19] on input "128887" at bounding box center [273, 16] width 278 height 18
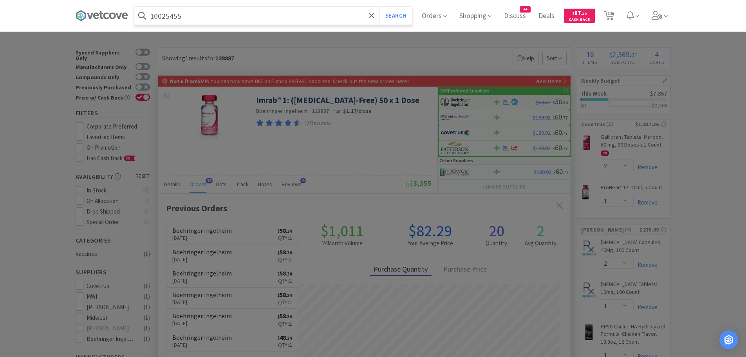
type input "10025455"
click at [379, 7] on button "Search" at bounding box center [395, 16] width 33 height 18
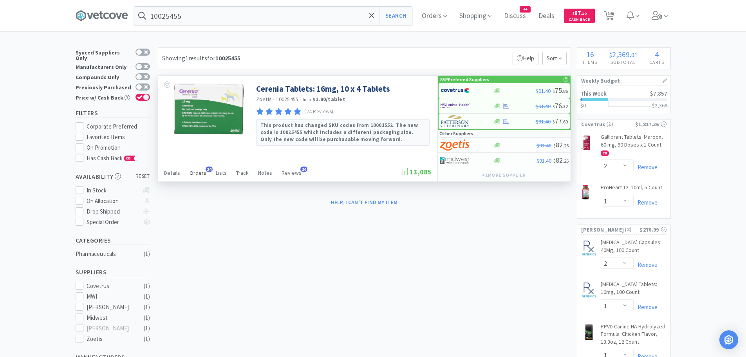
click at [198, 168] on div "Orders 24" at bounding box center [198, 173] width 17 height 15
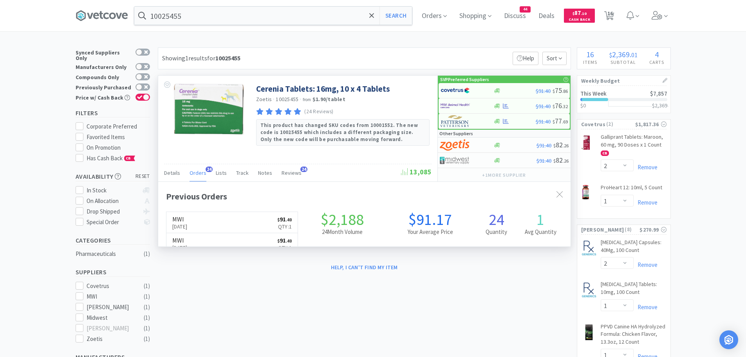
scroll to position [210, 412]
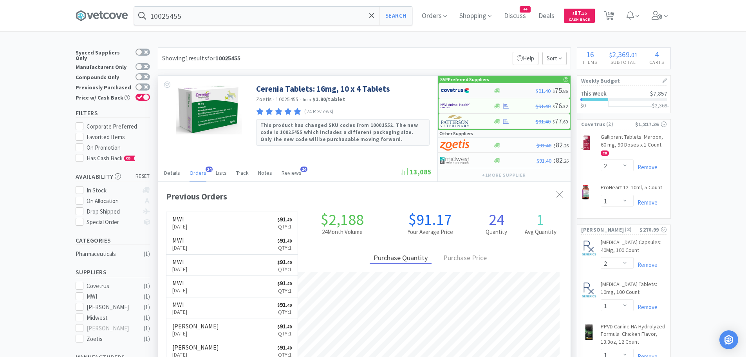
click at [449, 90] on img at bounding box center [455, 91] width 29 height 12
select select "1"
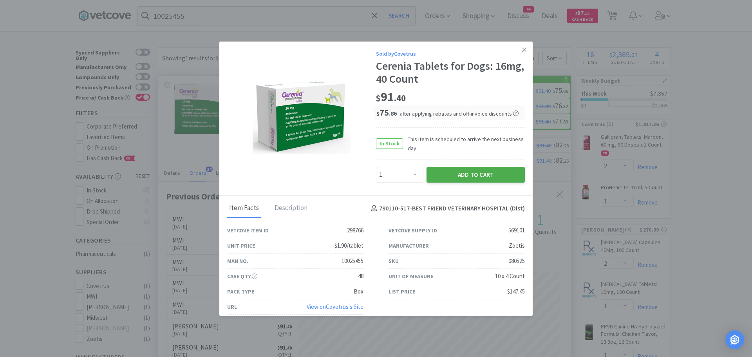
drag, startPoint x: 432, startPoint y: 174, endPoint x: 406, endPoint y: 151, distance: 34.7
click at [432, 174] on button "Add to Cart" at bounding box center [475, 175] width 98 height 16
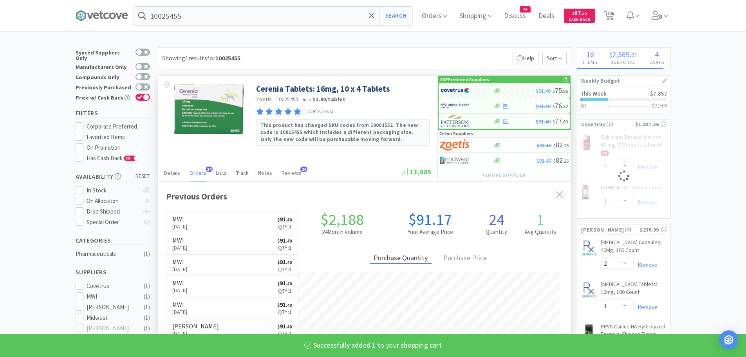
select select "1"
select select "2"
select select "1"
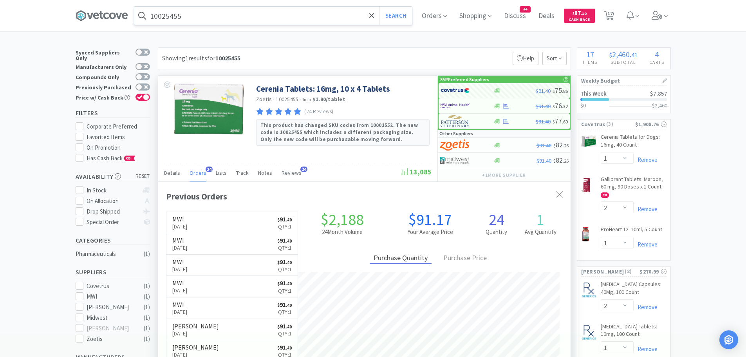
click at [210, 18] on input "10025455" at bounding box center [273, 16] width 278 height 18
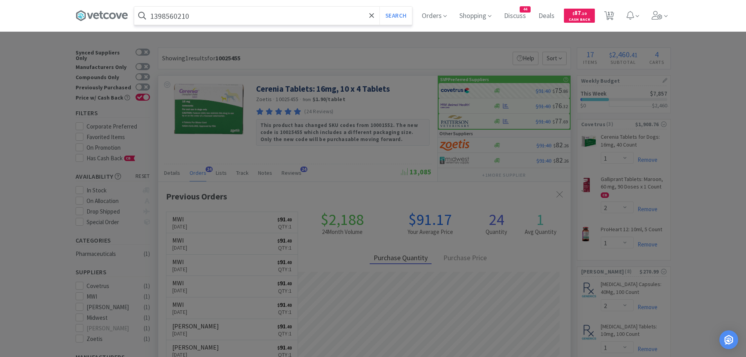
type input "1398560210"
click at [379, 7] on button "Search" at bounding box center [395, 16] width 33 height 18
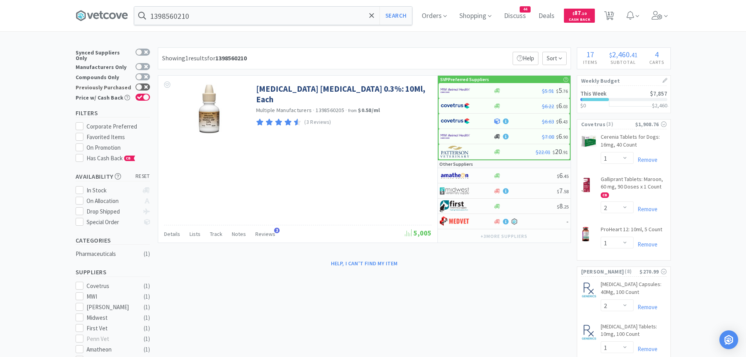
click at [144, 85] on icon at bounding box center [146, 87] width 4 height 4
checkbox input "true"
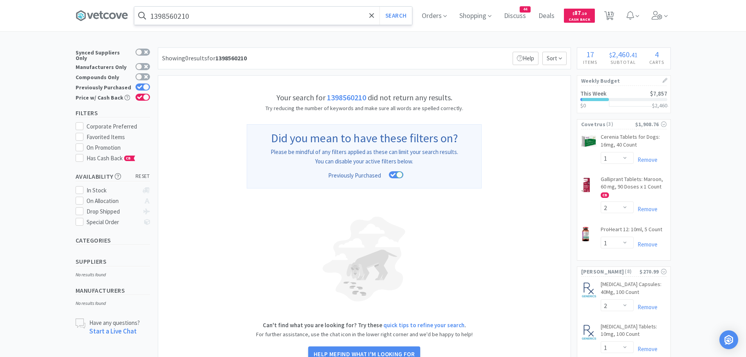
click at [208, 16] on input "1398560210" at bounding box center [273, 16] width 278 height 18
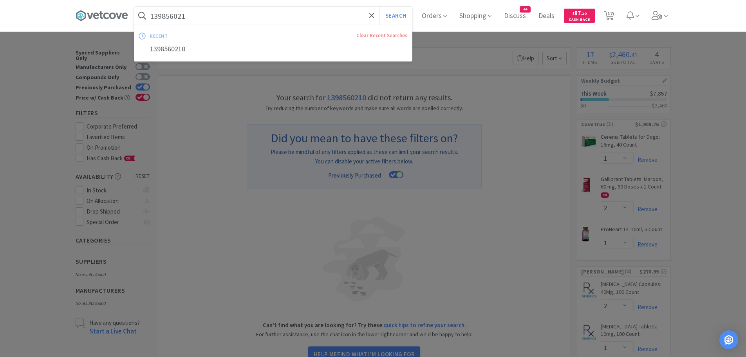
type input "1398560210"
click at [379, 7] on button "Search" at bounding box center [395, 16] width 33 height 18
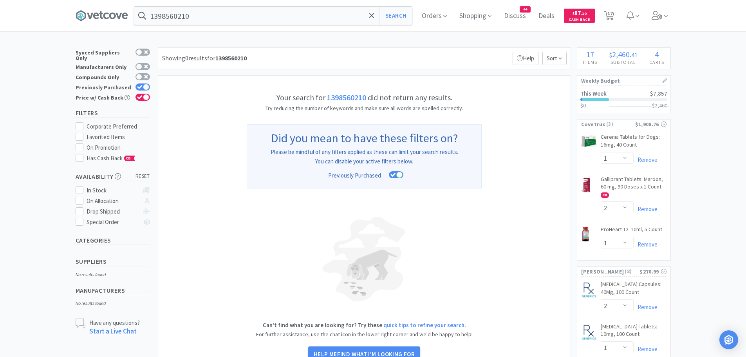
click at [148, 84] on div at bounding box center [146, 87] width 6 height 6
checkbox input "false"
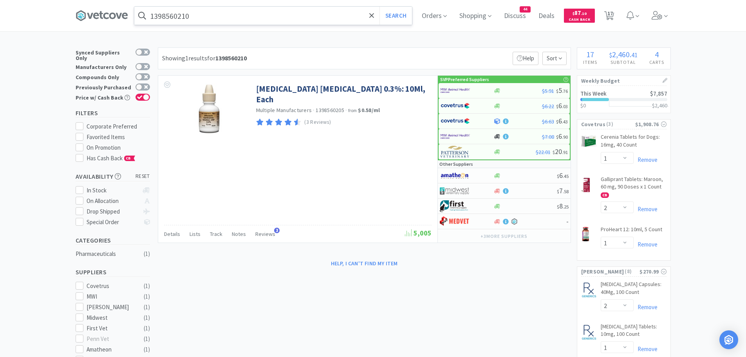
click at [226, 18] on input "1398560210" at bounding box center [273, 16] width 278 height 18
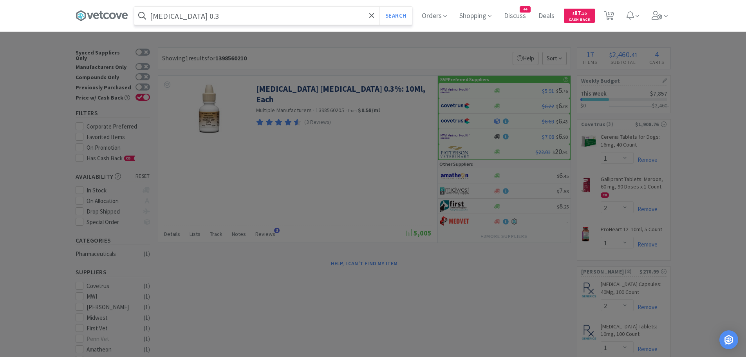
click at [379, 7] on button "Search" at bounding box center [395, 16] width 33 height 18
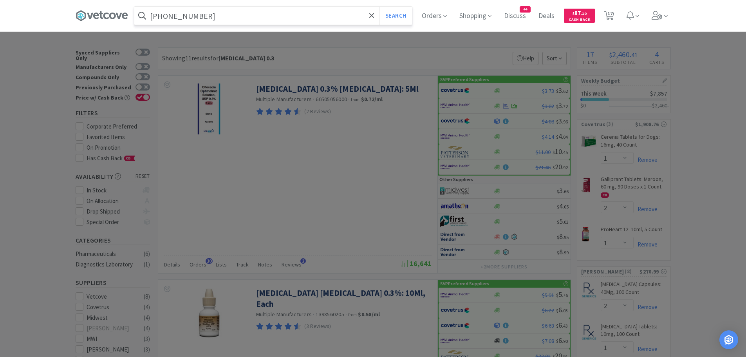
type input "[PHONE_NUMBER]"
click at [379, 7] on button "Search" at bounding box center [395, 16] width 33 height 18
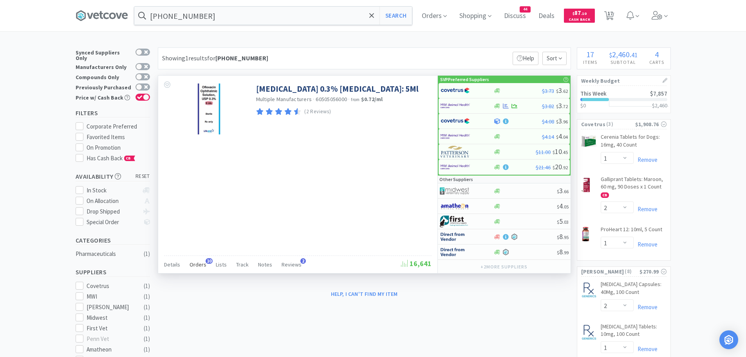
click at [200, 261] on span "Orders" at bounding box center [198, 264] width 17 height 7
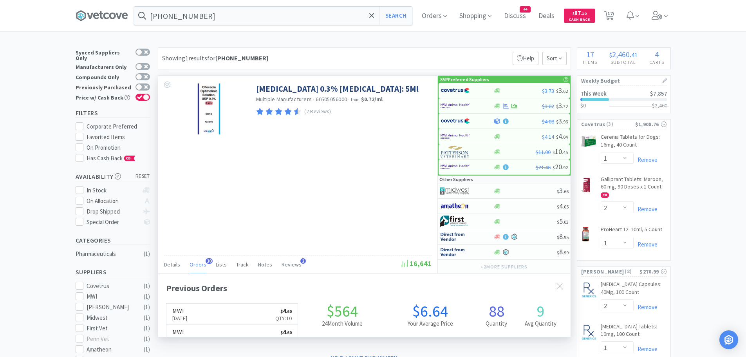
scroll to position [210, 412]
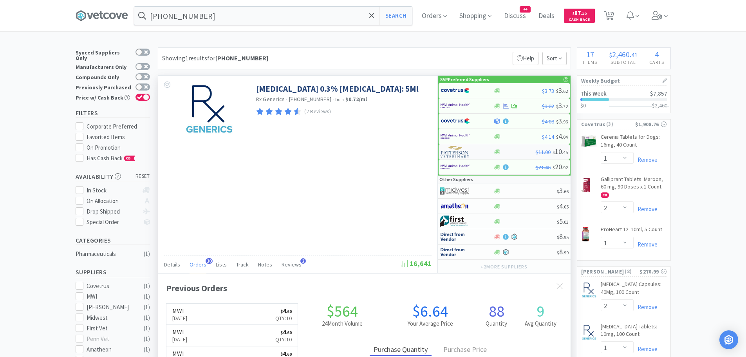
click at [458, 149] on img at bounding box center [455, 152] width 29 height 12
select select "1"
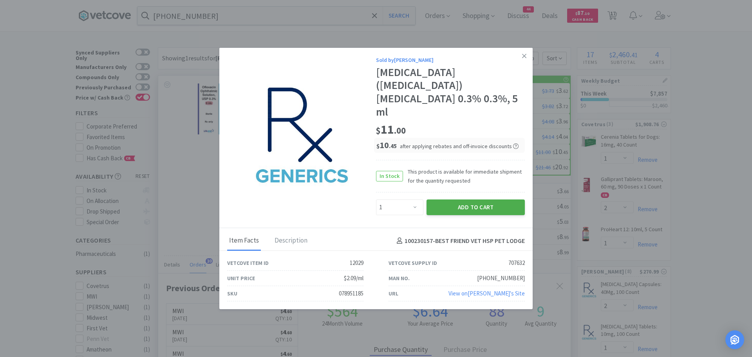
click at [454, 199] on button "Add to Cart" at bounding box center [475, 207] width 98 height 16
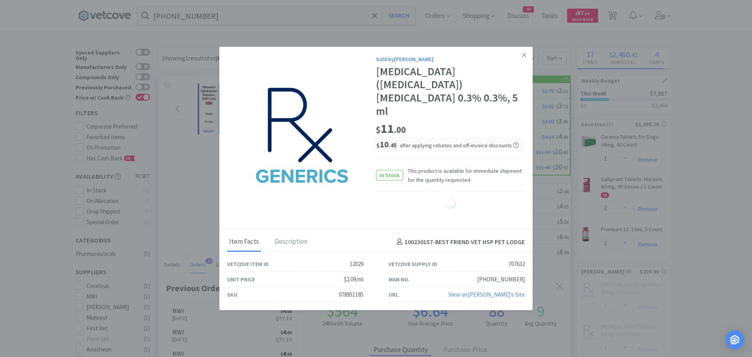
select select "1"
select select "2"
select select "1"
select select "2"
select select "1"
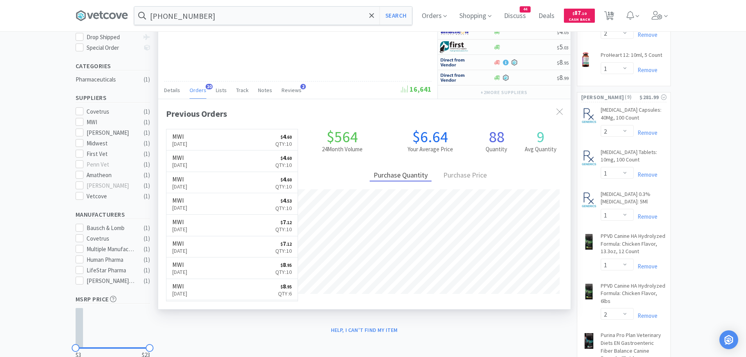
scroll to position [146, 0]
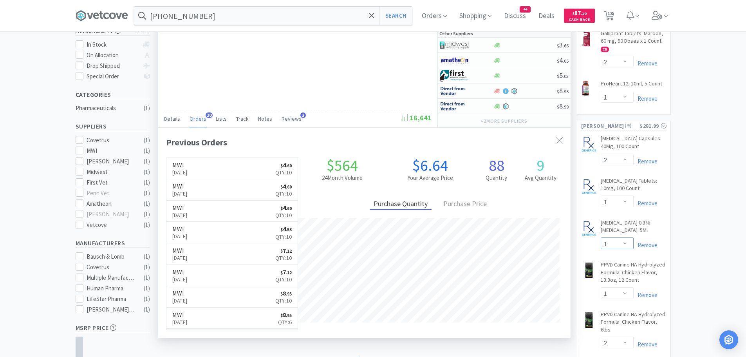
click at [626, 241] on select "Enter Quantity 1 2 3 4 5 6 7 8 9 10 11 12 13 14 15 16 17 18 19 20 Enter Quantity" at bounding box center [617, 243] width 33 height 12
click at [601, 237] on select "Enter Quantity 1 2 3 4 5 6 7 8 9 10 11 12 13 14 15 16 17 18 19 20 Enter Quantity" at bounding box center [617, 243] width 33 height 12
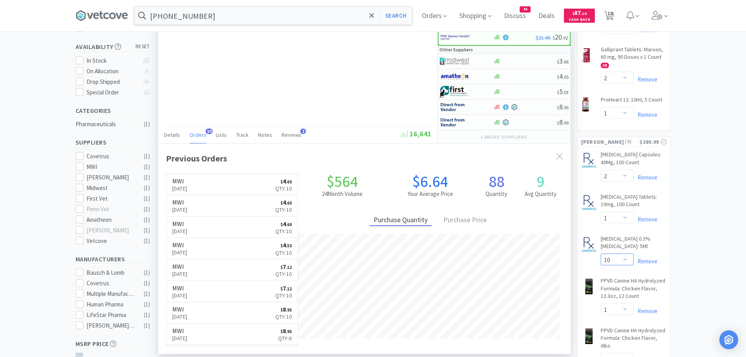
scroll to position [196, 0]
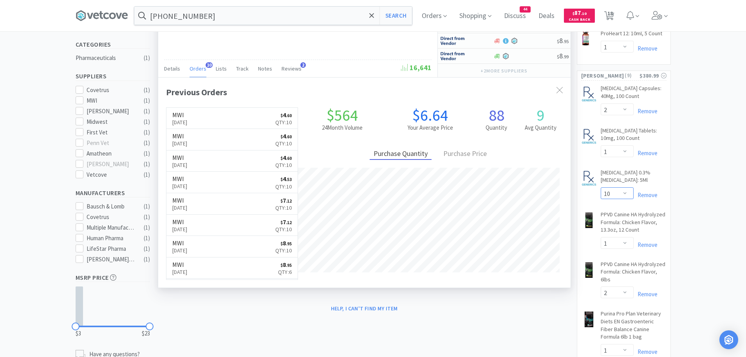
click at [623, 191] on select "Enter Quantity 1 2 3 4 5 6 7 8 9 10 11 12 13 14 15 16 17 18 19 20 Enter Quantity" at bounding box center [617, 193] width 33 height 12
click at [601, 187] on select "Enter Quantity 1 2 3 4 5 6 7 8 9 10 11 12 13 14 15 16 17 18 19 20 Enter Quantity" at bounding box center [617, 193] width 33 height 12
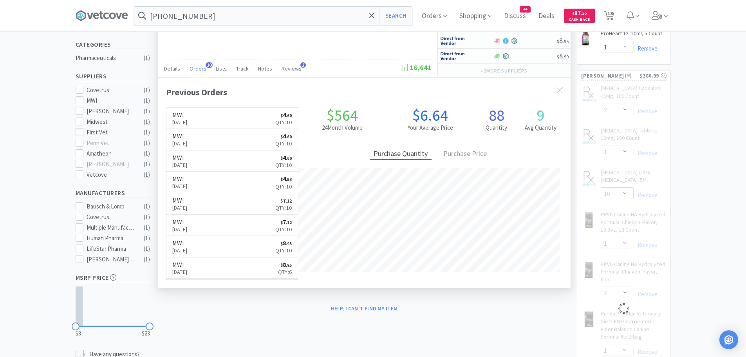
select select "5"
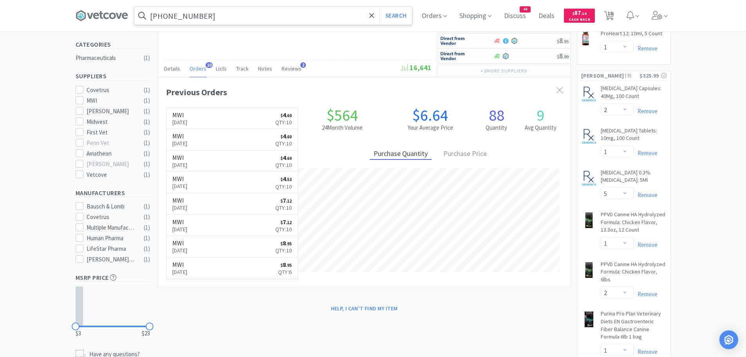
click at [213, 16] on input "[PHONE_NUMBER]" at bounding box center [273, 16] width 278 height 18
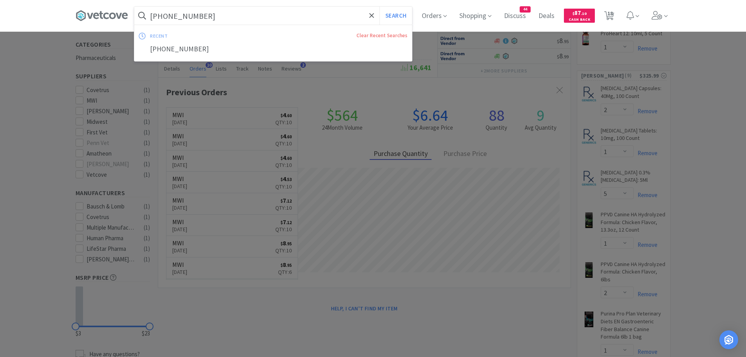
type input "2"
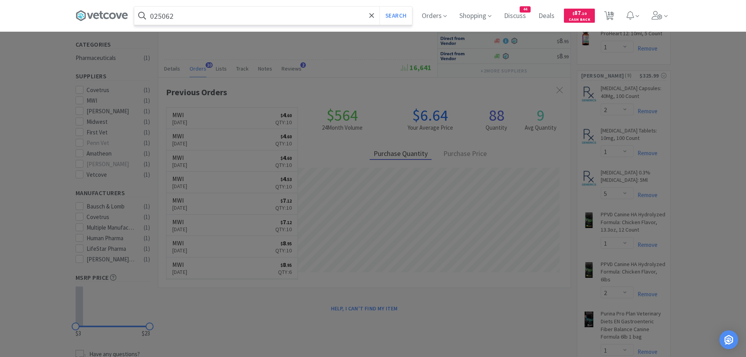
click at [379, 7] on button "Search" at bounding box center [395, 16] width 33 height 18
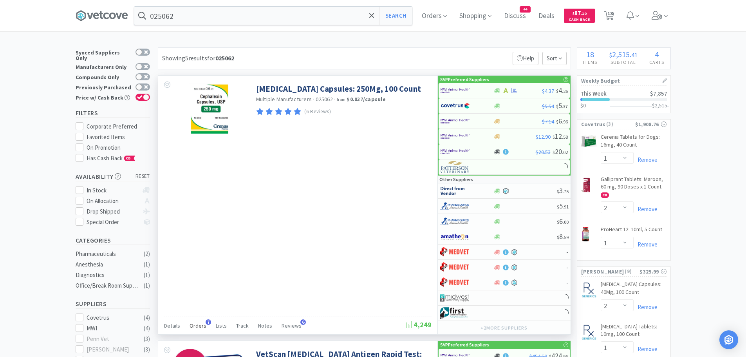
click at [202, 323] on span "Orders" at bounding box center [198, 325] width 17 height 7
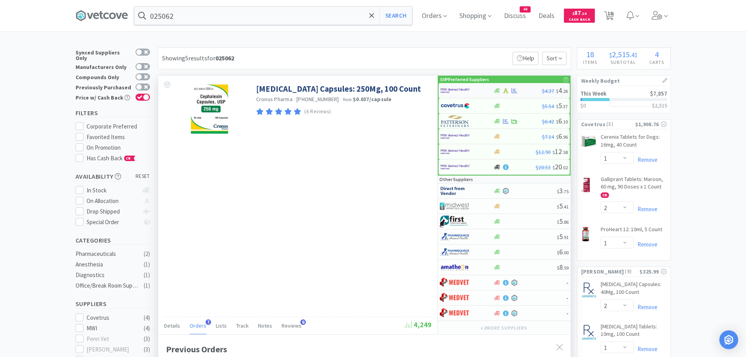
scroll to position [203, 412]
click at [184, 17] on input "025062" at bounding box center [273, 16] width 278 height 18
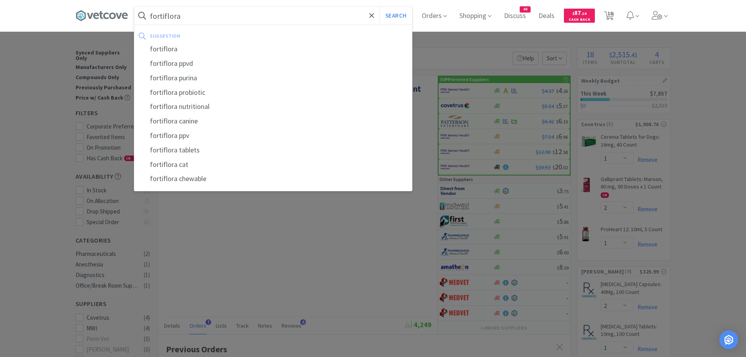
type input "fortiflora"
click at [379, 7] on button "Search" at bounding box center [395, 16] width 33 height 18
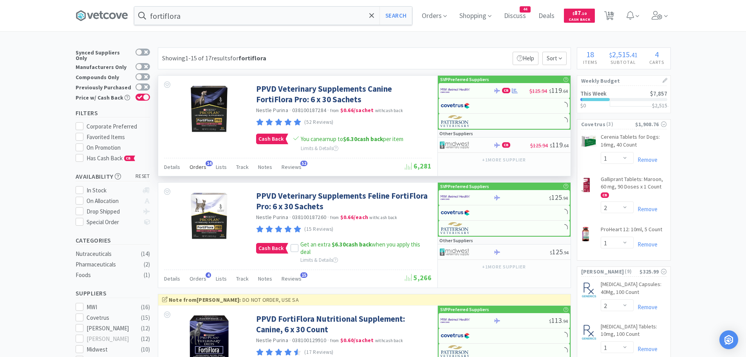
click at [202, 168] on span "Orders" at bounding box center [198, 166] width 17 height 7
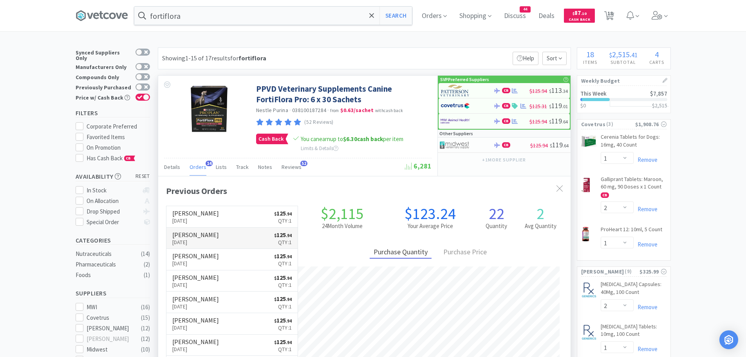
scroll to position [210, 412]
click at [260, 220] on link "[PERSON_NAME] [DATE] $ 125 . 94 Qty: 1" at bounding box center [232, 217] width 132 height 22
